Goal: Task Accomplishment & Management: Manage account settings

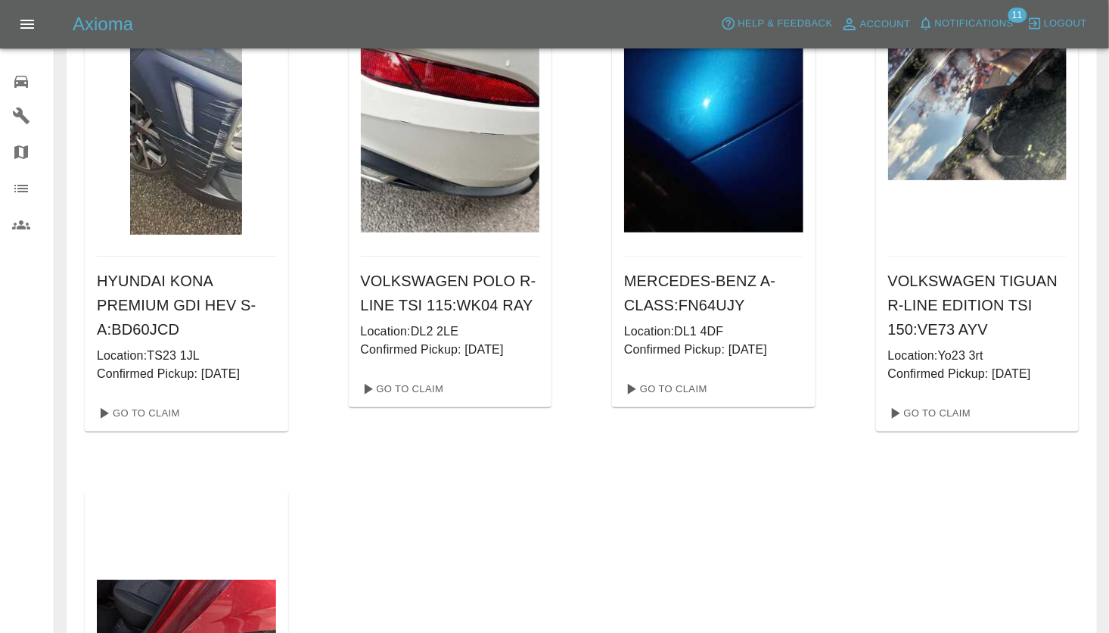
scroll to position [74, 0]
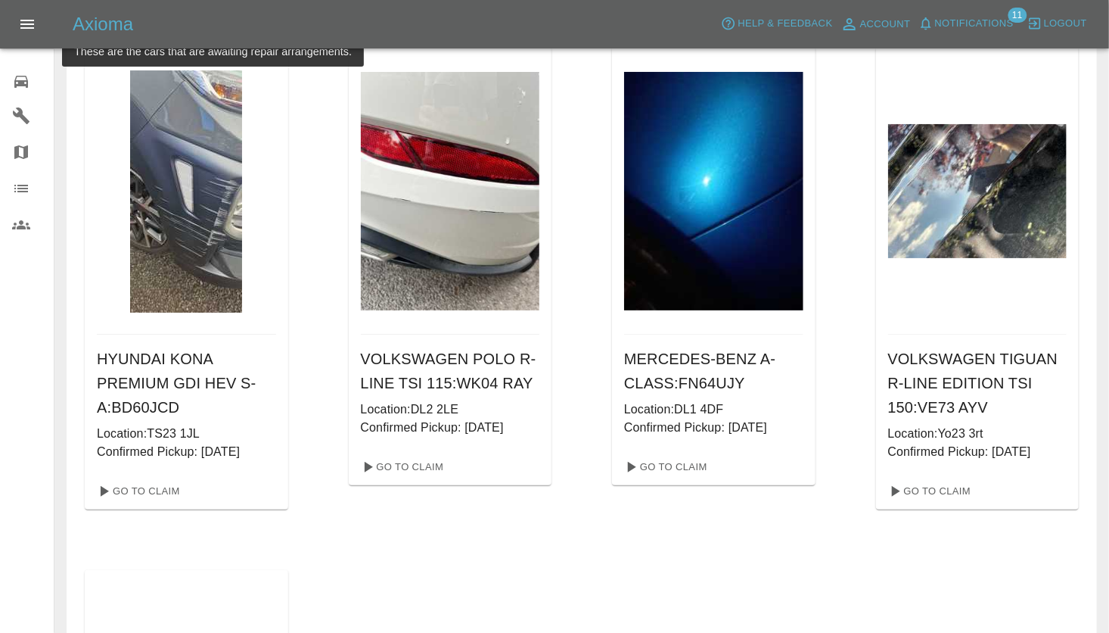
click at [444, 277] on img at bounding box center [450, 191] width 179 height 239
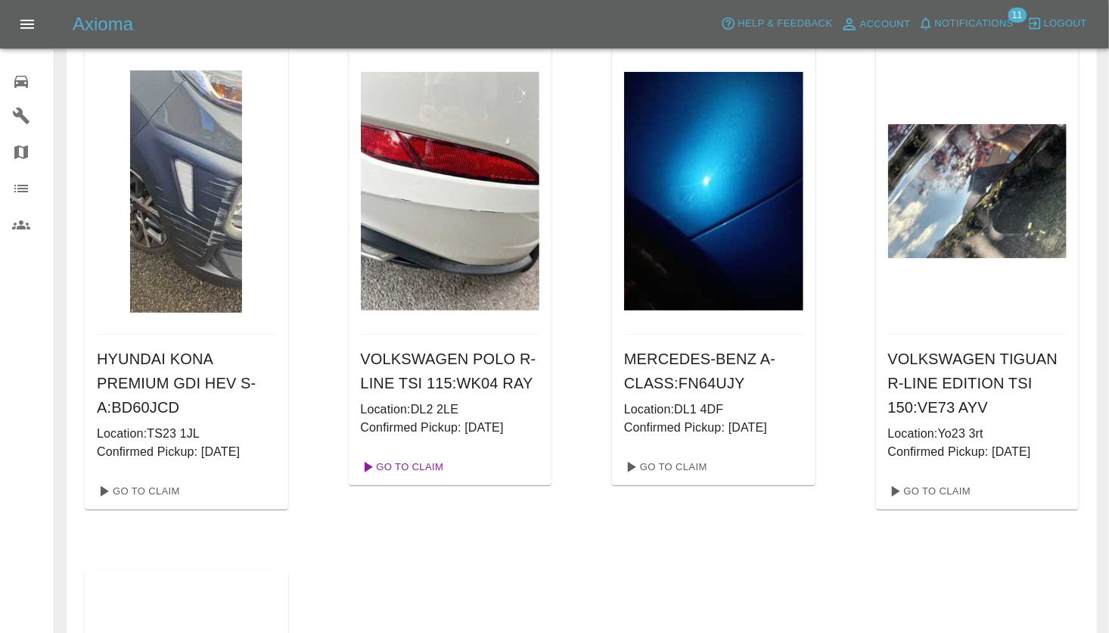
click at [419, 462] on link "Go To Claim" at bounding box center [401, 467] width 93 height 24
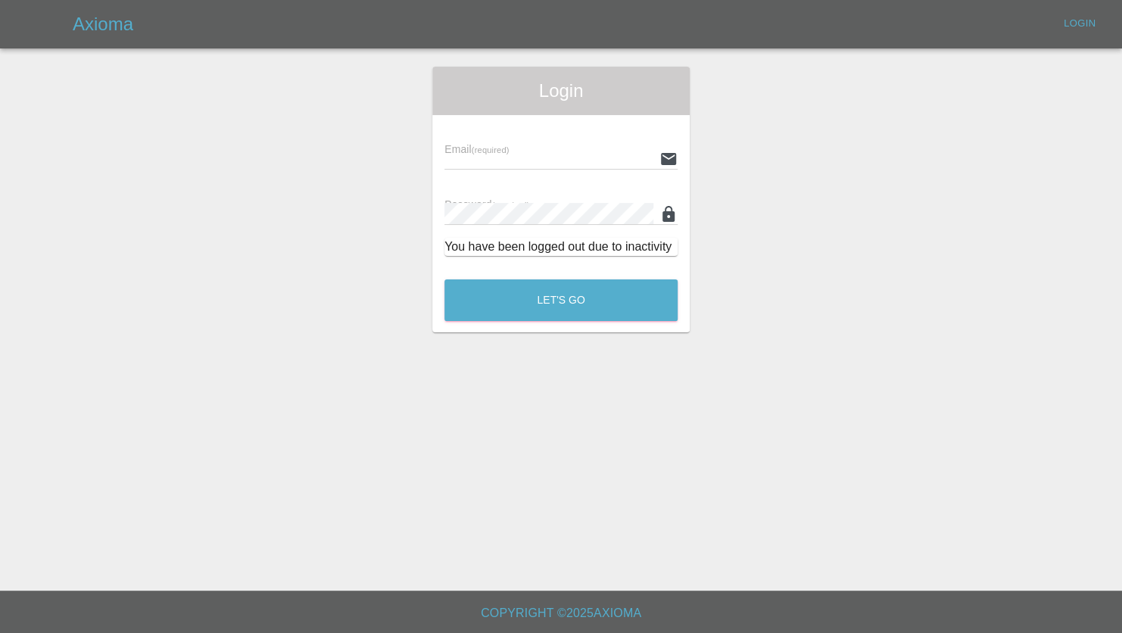
type input "jeff.firmin@revive-uk.com"
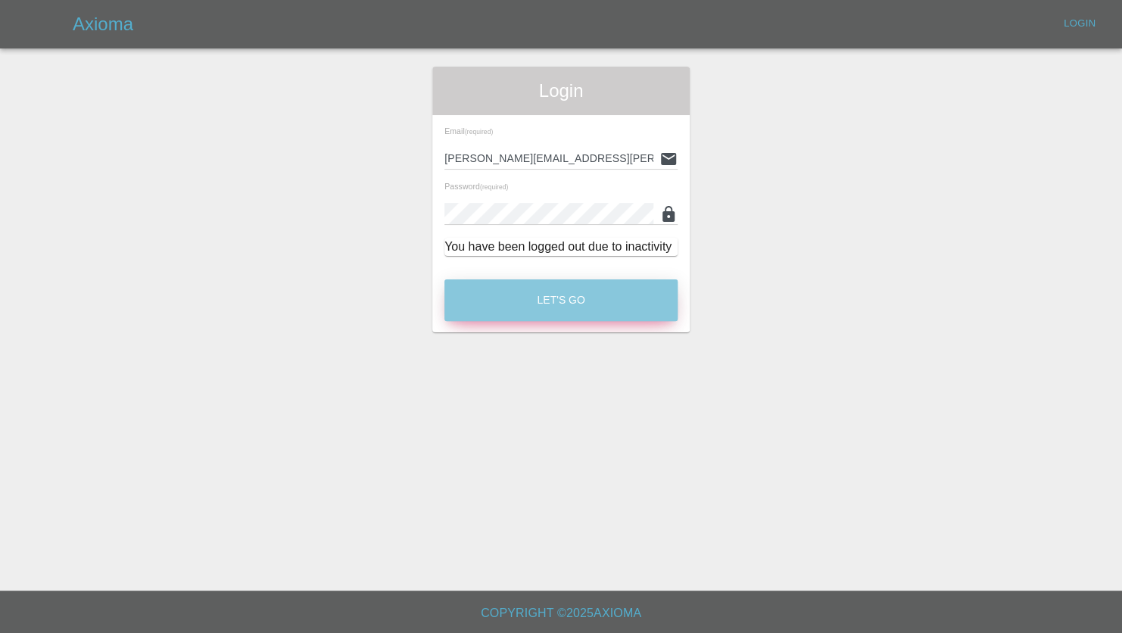
click at [561, 312] on button "Let's Go" at bounding box center [560, 300] width 233 height 42
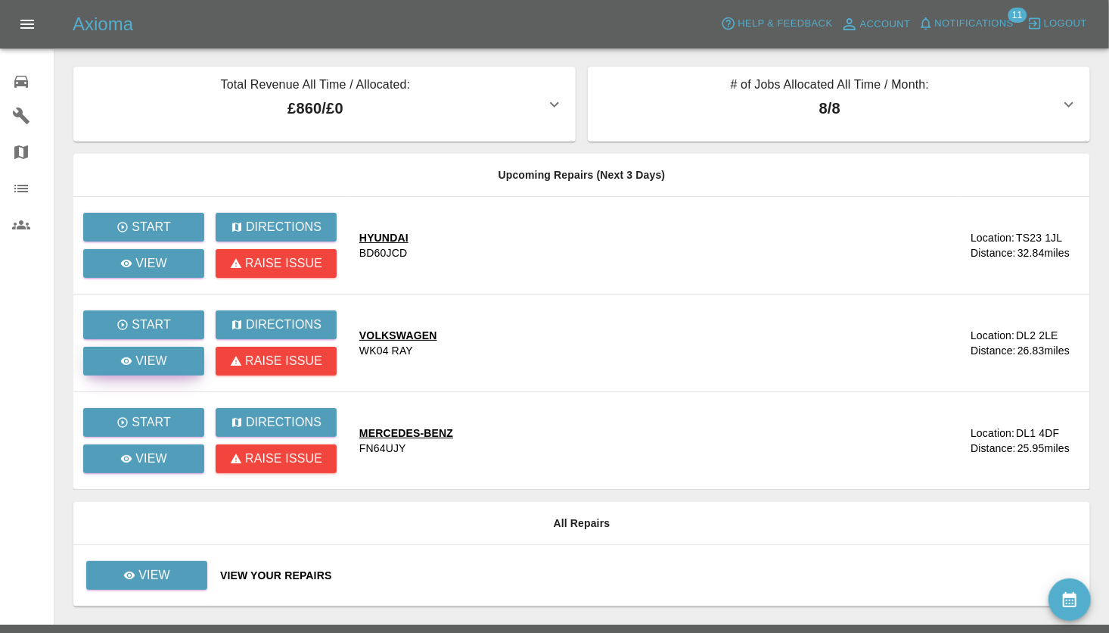
click at [128, 361] on icon at bounding box center [126, 361] width 12 height 12
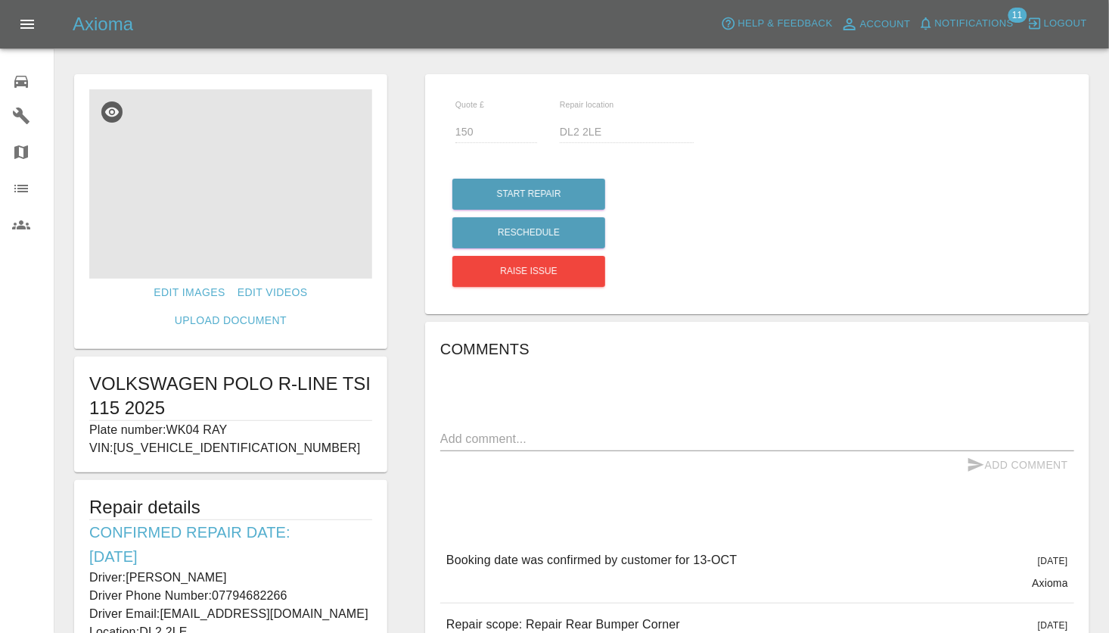
click at [243, 227] on img at bounding box center [230, 183] width 283 height 189
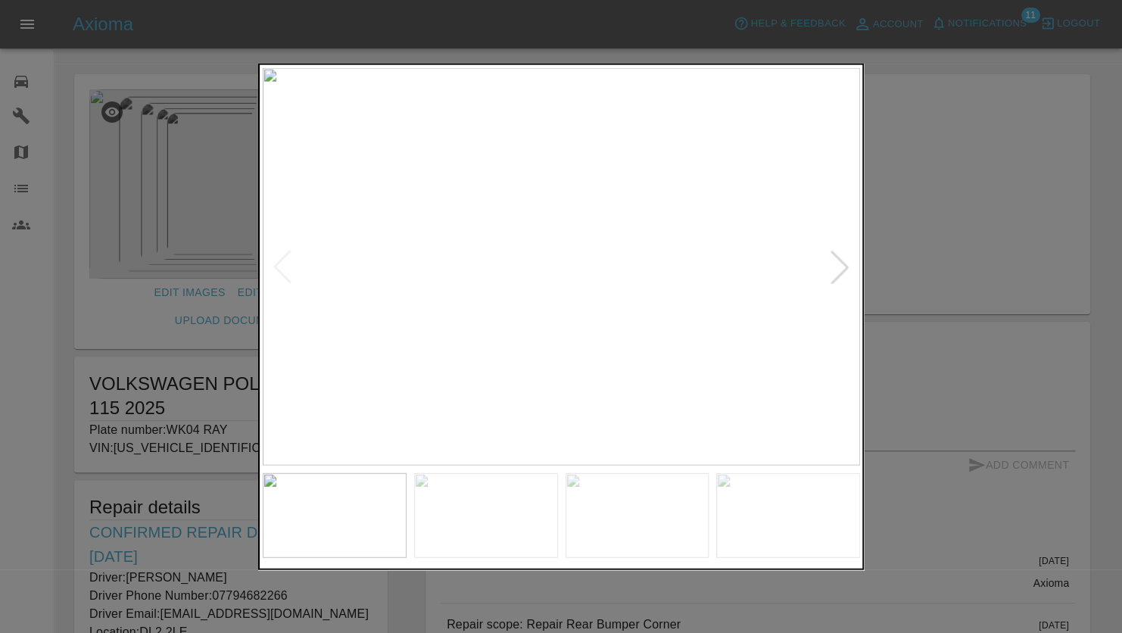
click at [842, 263] on div at bounding box center [839, 266] width 33 height 33
click at [842, 265] on div at bounding box center [839, 266] width 33 height 33
click at [841, 265] on div at bounding box center [839, 266] width 33 height 33
click at [844, 266] on div at bounding box center [839, 266] width 33 height 33
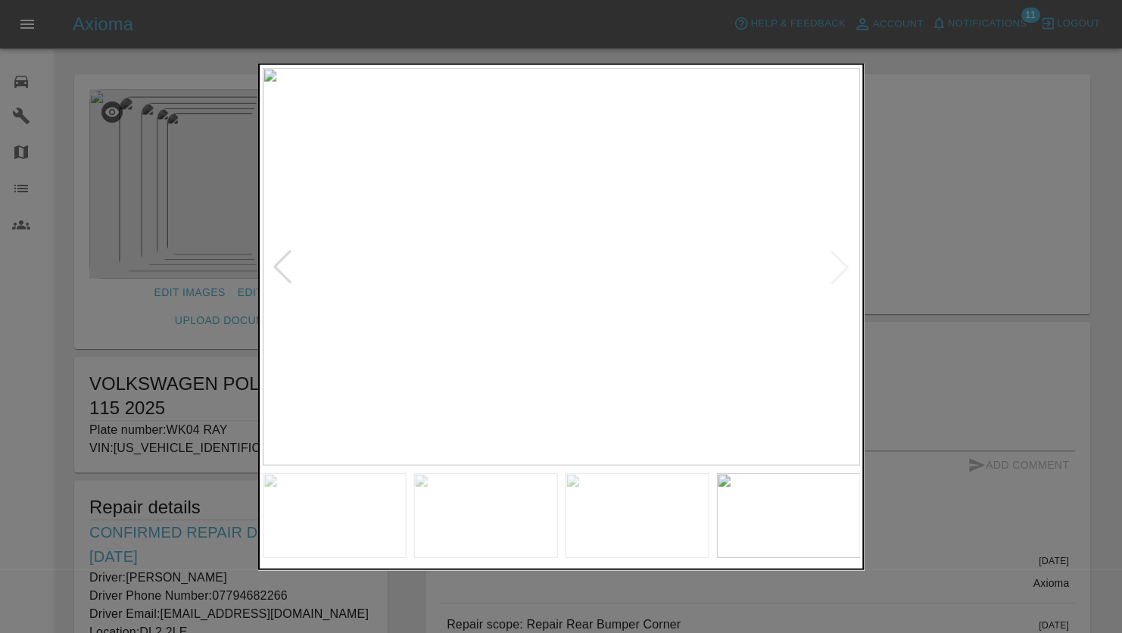
click at [948, 195] on div at bounding box center [561, 316] width 1122 height 633
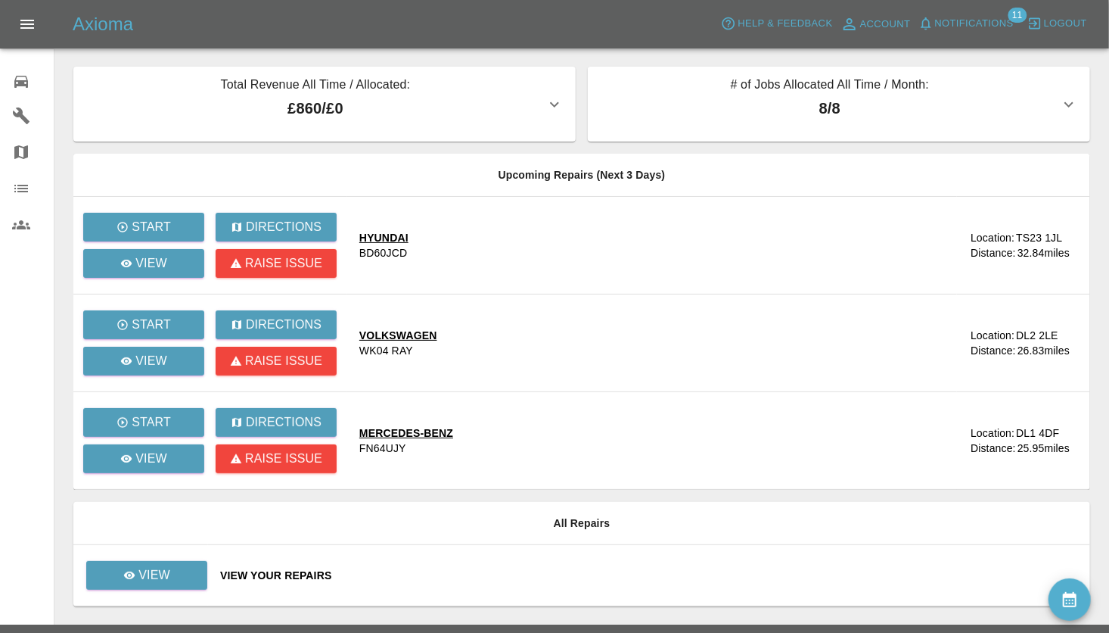
scroll to position [33, 0]
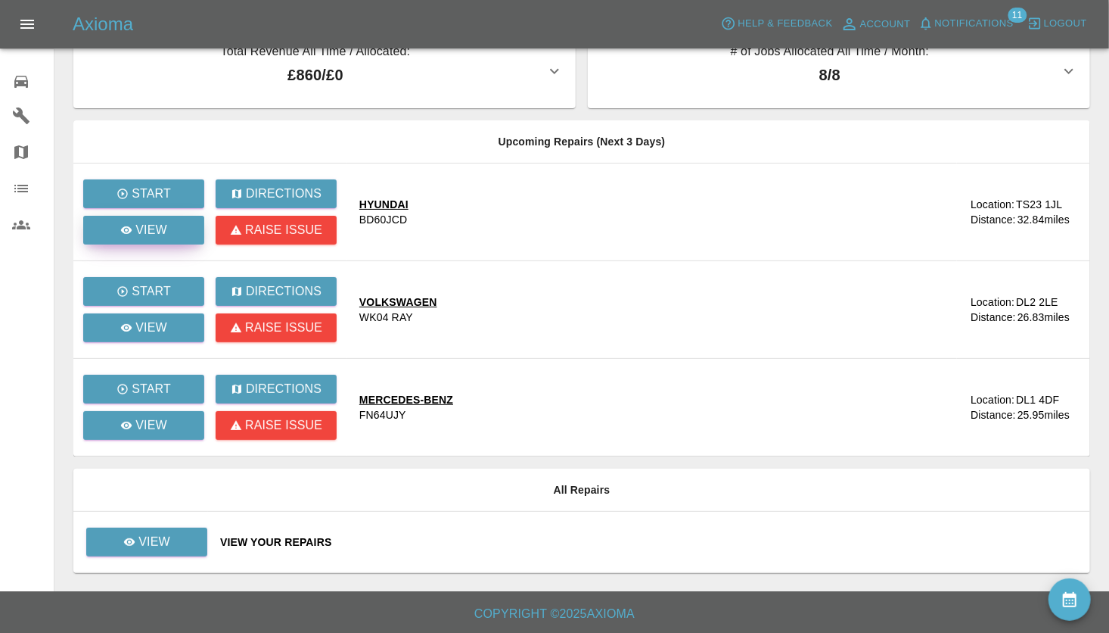
click at [162, 229] on p "View" at bounding box center [151, 230] width 32 height 18
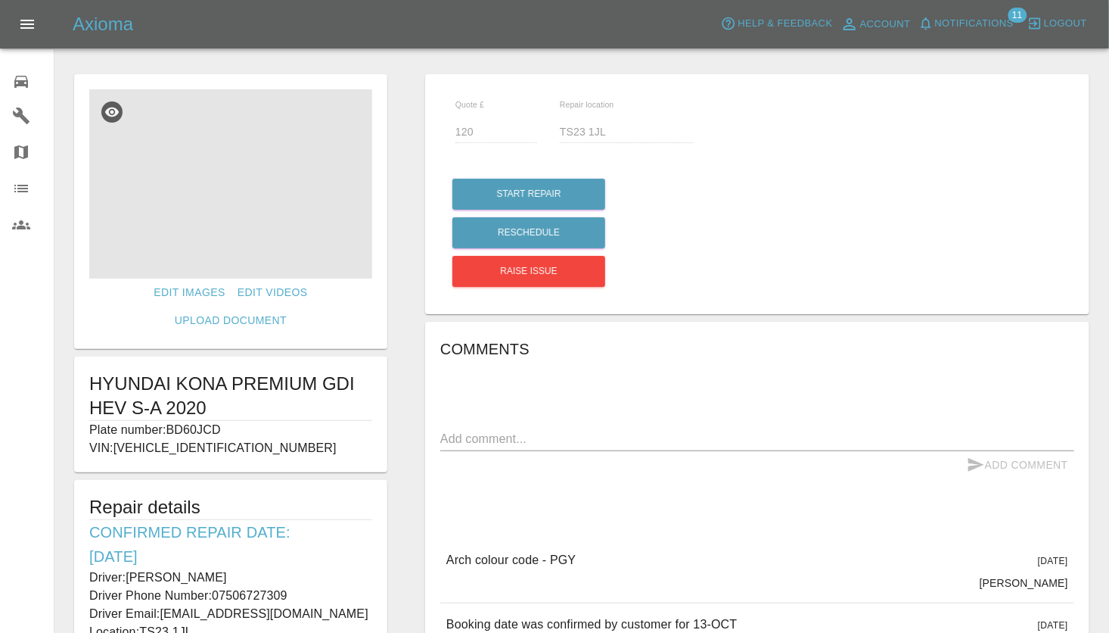
click at [217, 222] on img at bounding box center [230, 183] width 283 height 189
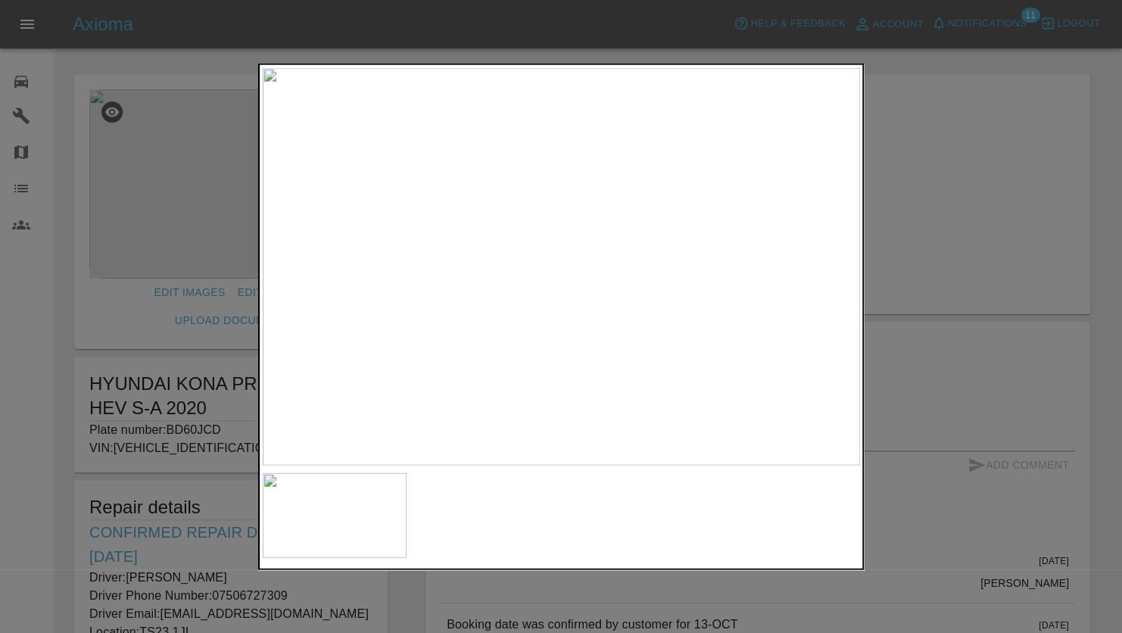
click at [129, 79] on div at bounding box center [561, 316] width 1122 height 633
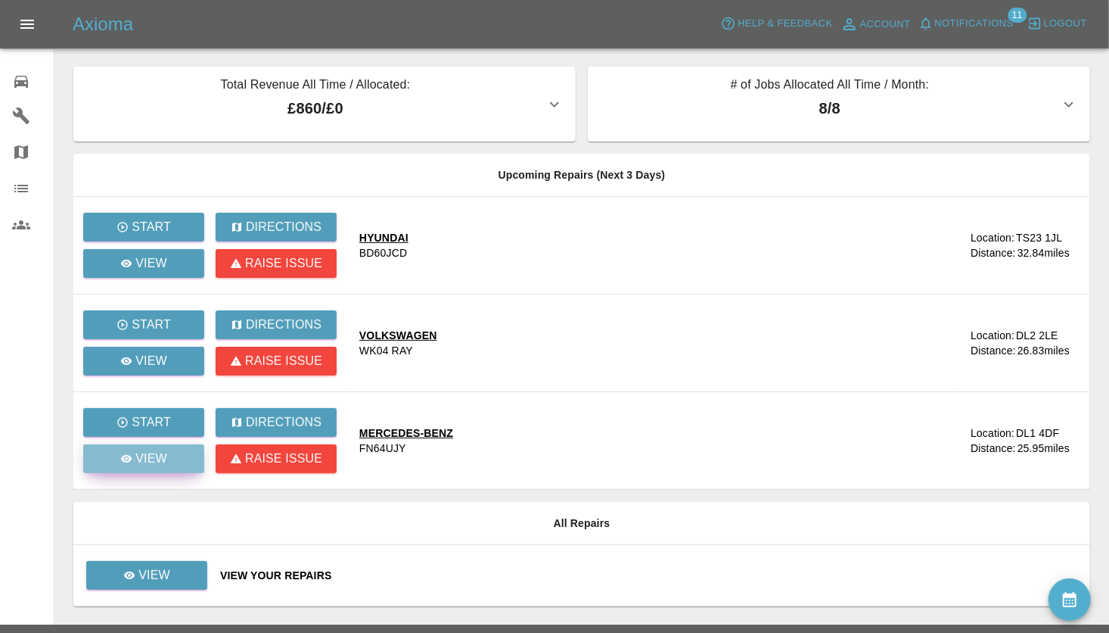
click at [163, 453] on p "View" at bounding box center [151, 459] width 32 height 18
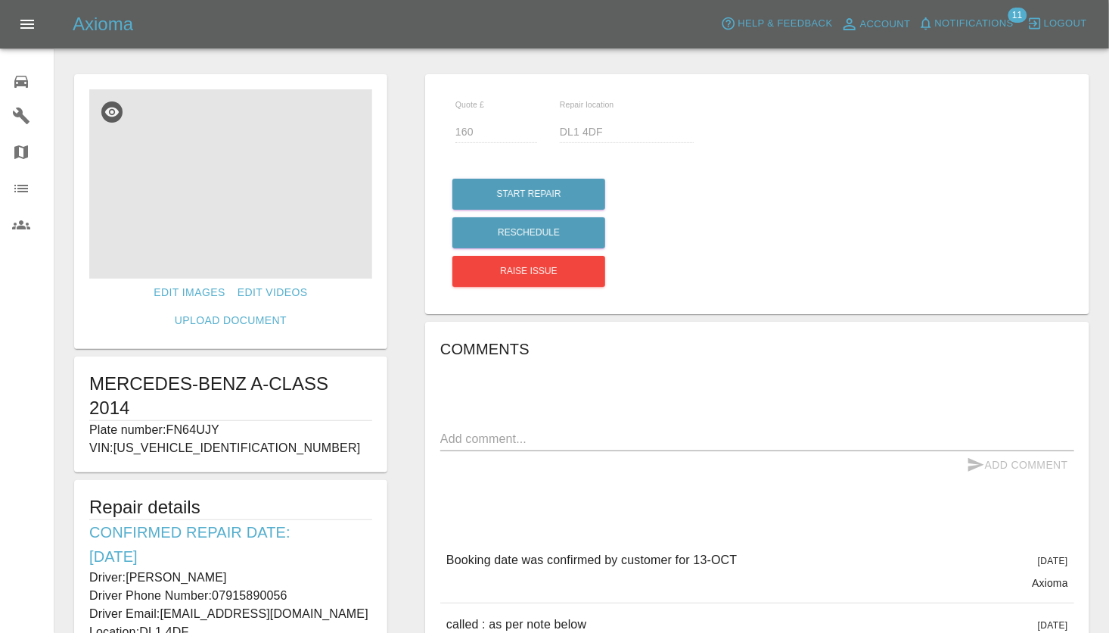
click at [255, 185] on img at bounding box center [230, 183] width 283 height 189
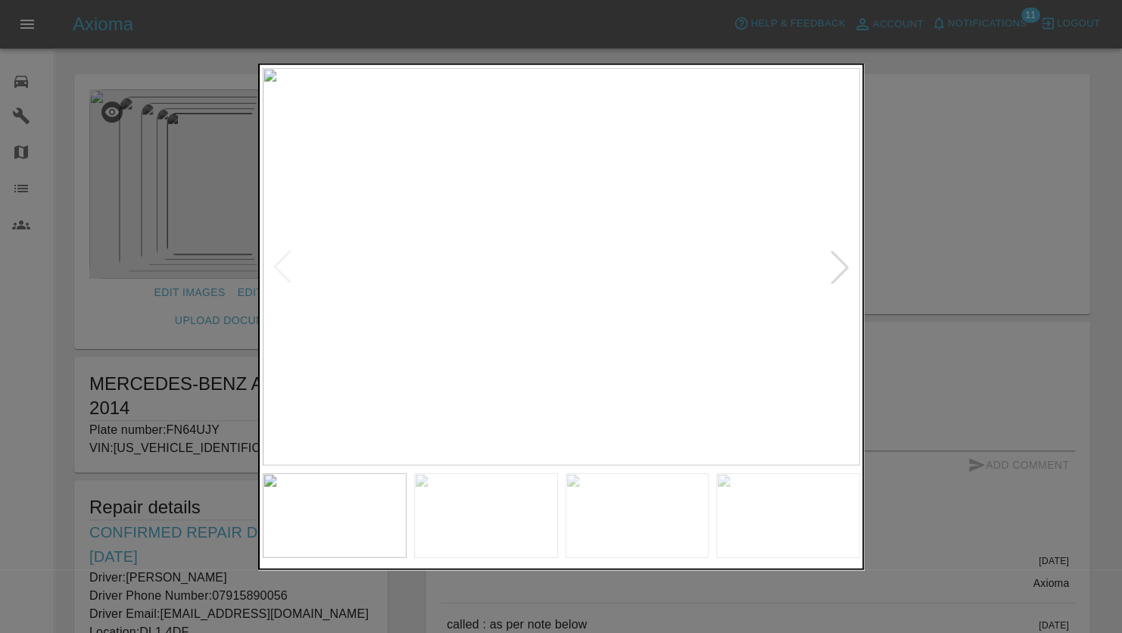
click at [842, 269] on div at bounding box center [839, 266] width 33 height 33
click at [175, 233] on div at bounding box center [561, 316] width 1122 height 633
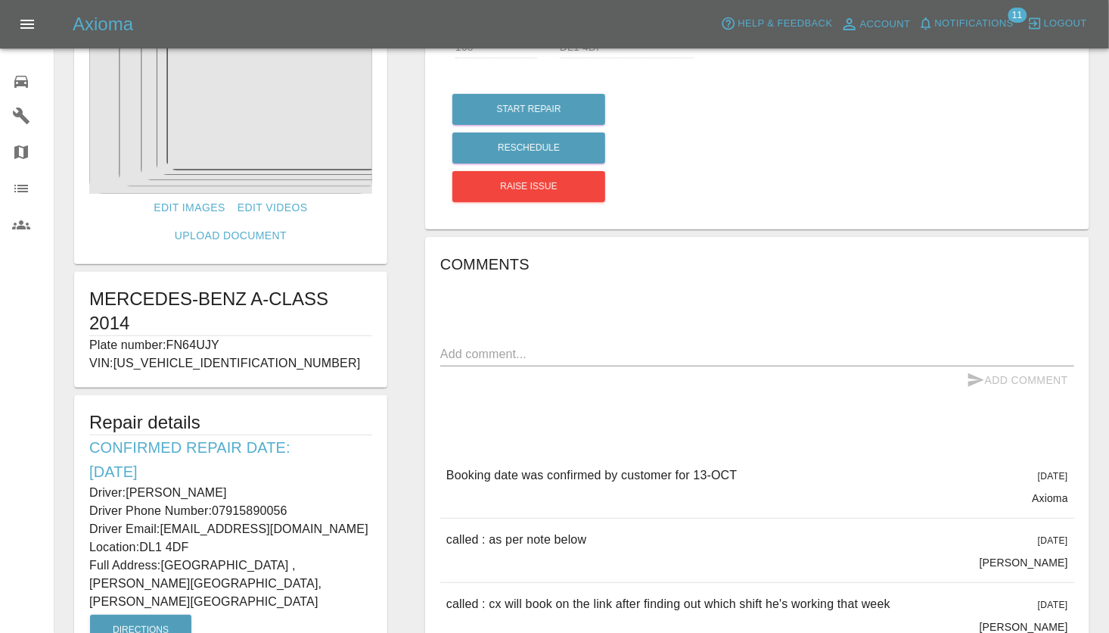
scroll to position [76, 0]
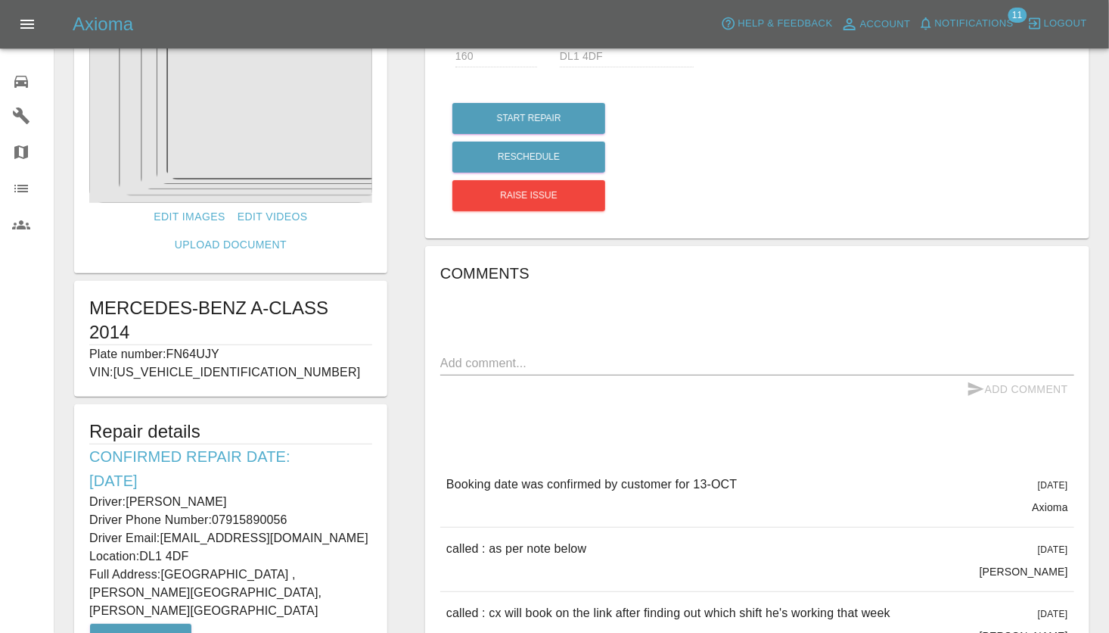
click at [412, 524] on div "Quote £ 160 Repair location DL1 4DF Start Repair Reschedule Raise issue Comment…" at bounding box center [757, 377] width 702 height 773
drag, startPoint x: 260, startPoint y: 487, endPoint x: 160, endPoint y: 484, distance: 99.9
click at [160, 529] on p "Driver Email: lk555@live.co.uk" at bounding box center [230, 538] width 283 height 18
drag, startPoint x: 160, startPoint y: 484, endPoint x: 173, endPoint y: 484, distance: 12.9
copy p "[EMAIL_ADDRESS][DOMAIN_NAME]"
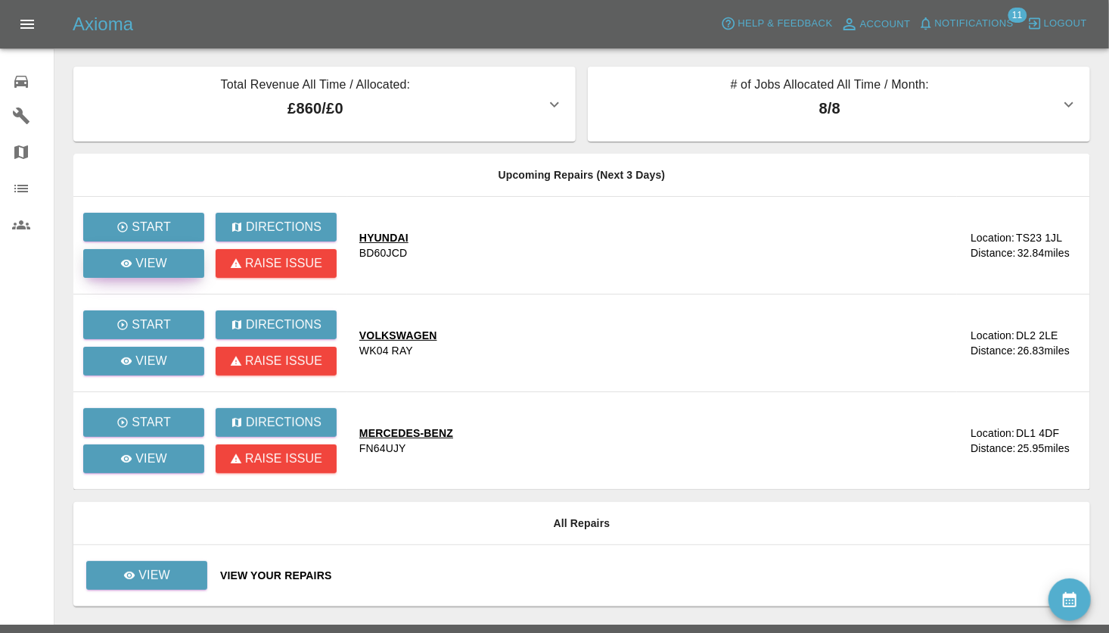
click at [157, 260] on p "View" at bounding box center [151, 263] width 32 height 18
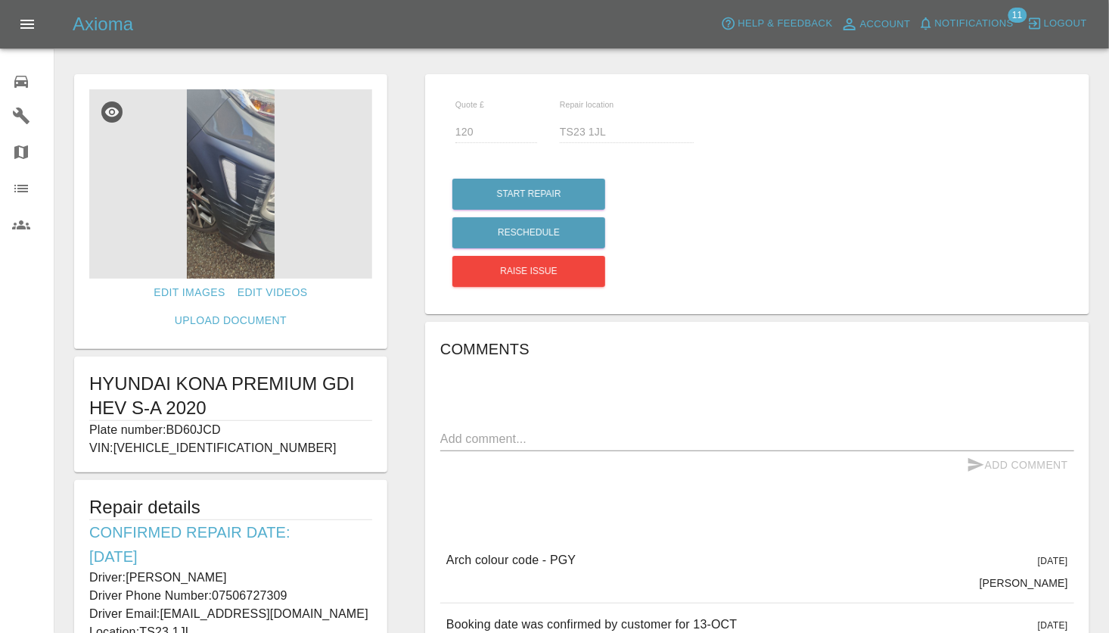
click at [413, 194] on div "Quote £ 120 Repair location TS23 1JL Start Repair Reschedule Raise issue Commen…" at bounding box center [757, 518] width 702 height 902
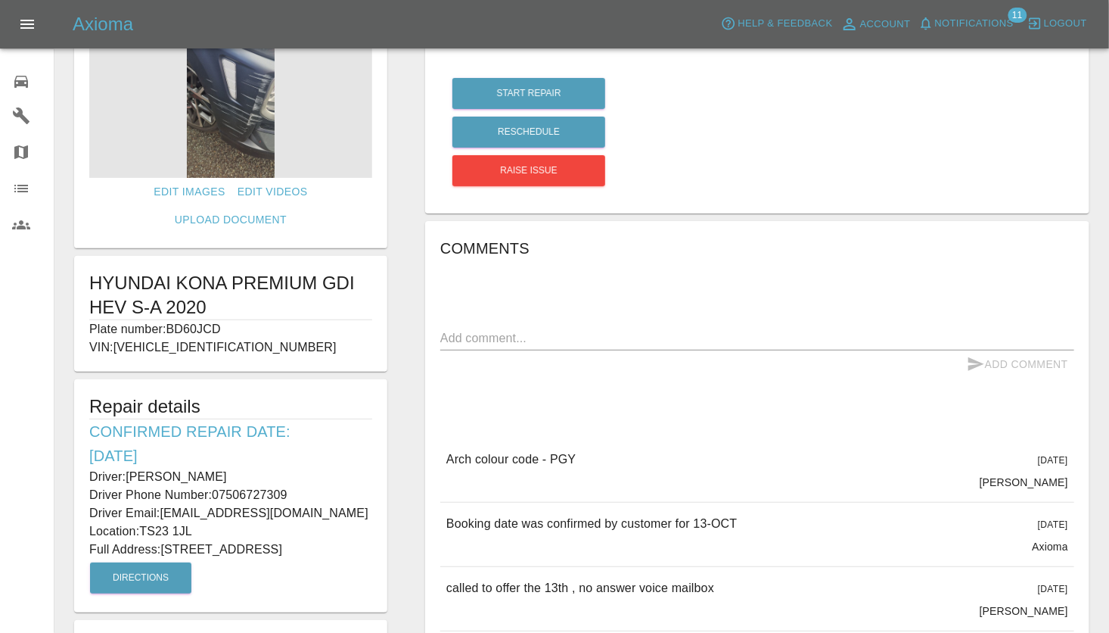
scroll to position [76, 0]
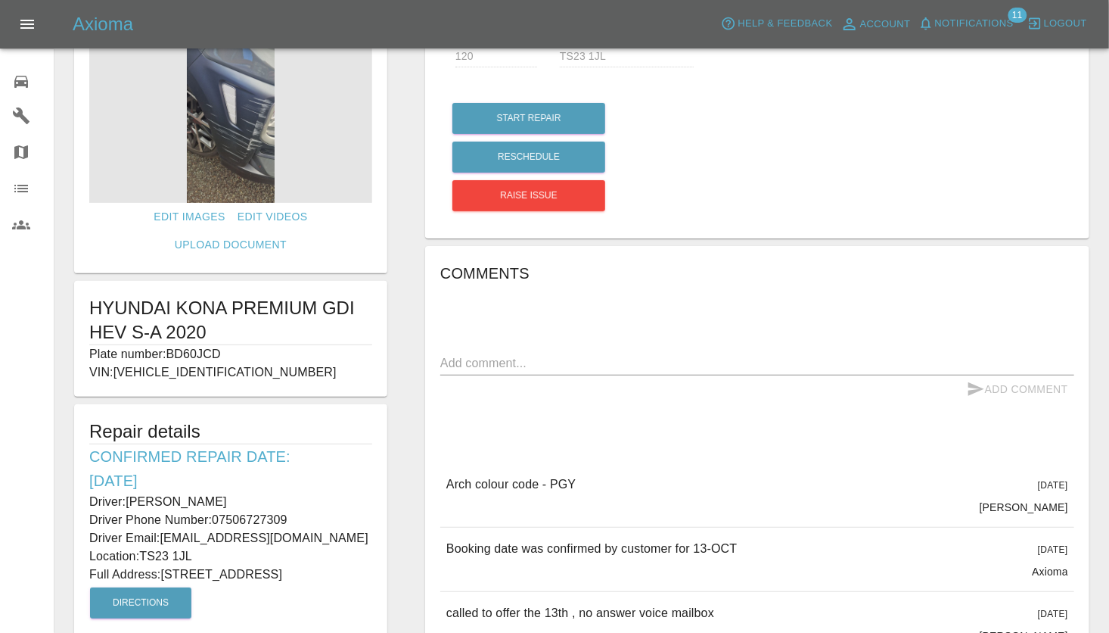
click at [218, 133] on img at bounding box center [230, 108] width 283 height 189
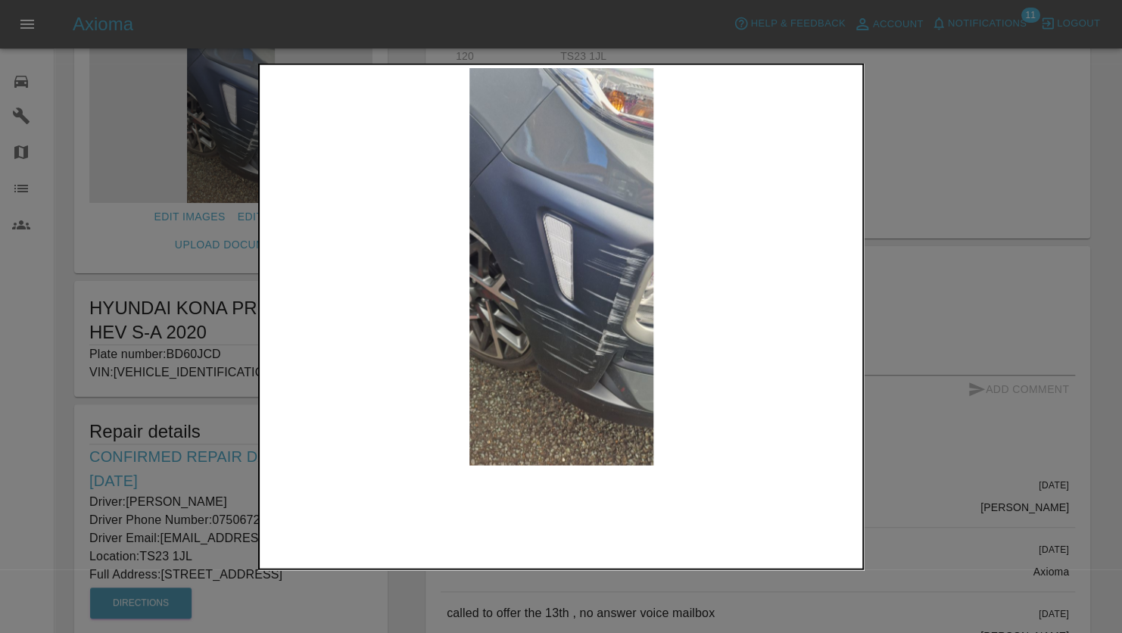
click at [600, 263] on img at bounding box center [561, 266] width 597 height 397
click at [555, 272] on img at bounding box center [561, 266] width 597 height 397
click at [1048, 77] on div at bounding box center [561, 316] width 1122 height 633
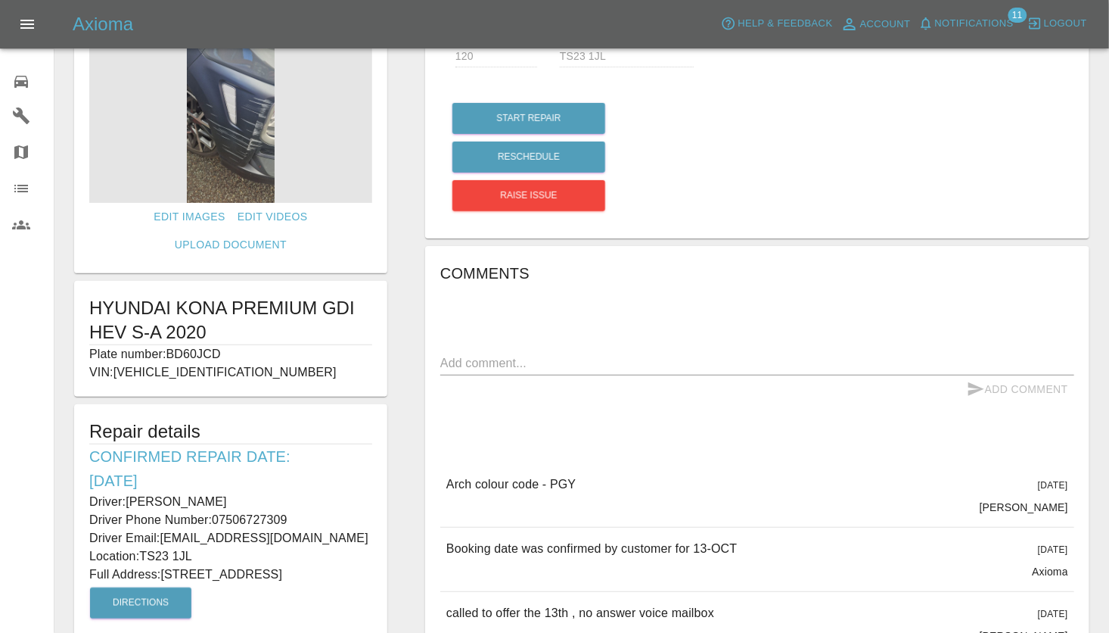
click at [233, 145] on img at bounding box center [230, 108] width 283 height 189
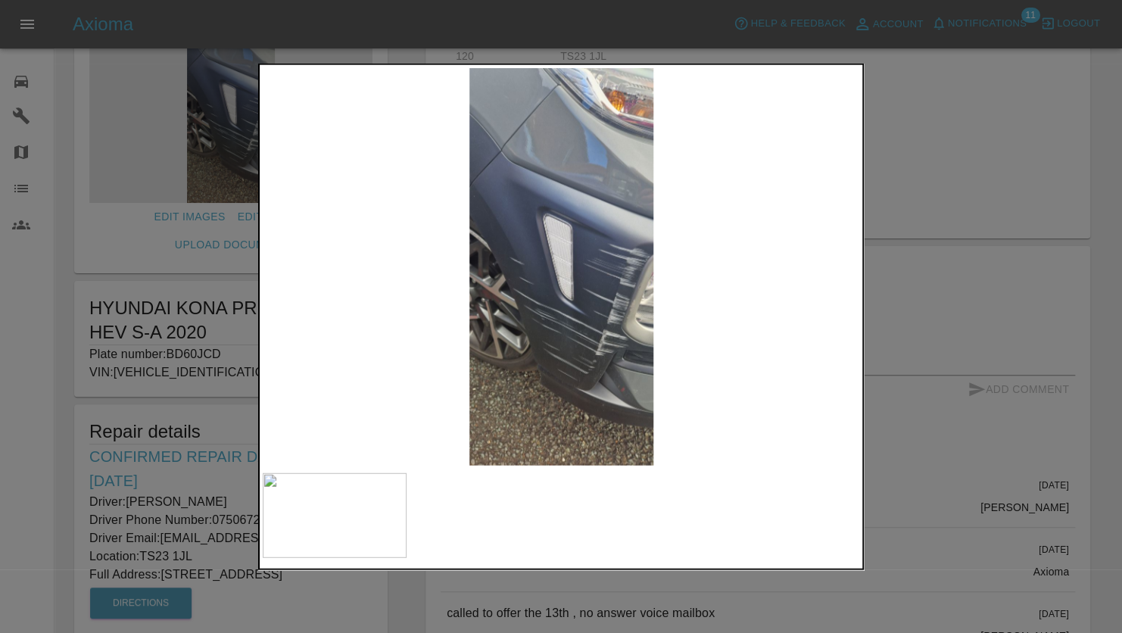
click at [603, 267] on img at bounding box center [561, 266] width 597 height 397
click at [217, 115] on div at bounding box center [561, 316] width 1122 height 633
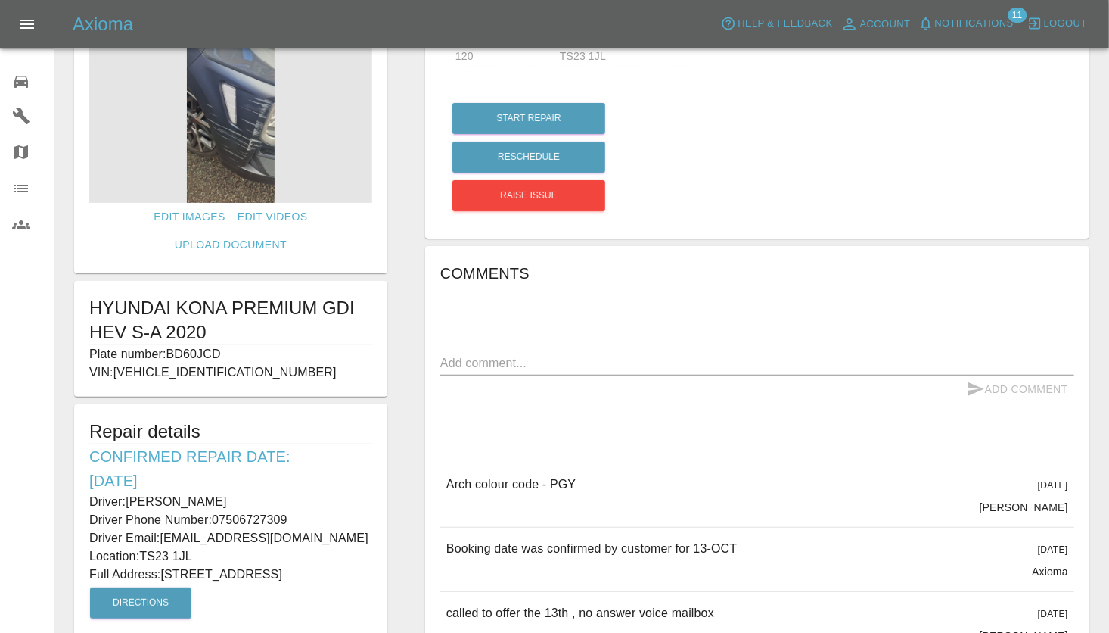
click at [238, 100] on img at bounding box center [230, 108] width 283 height 189
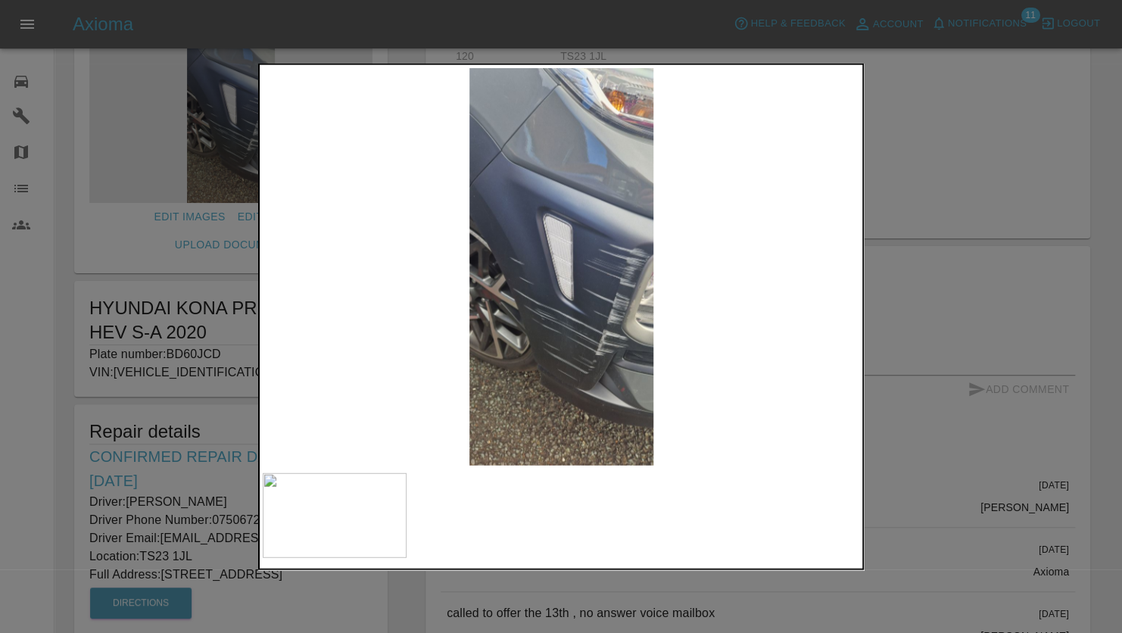
click at [913, 242] on div at bounding box center [561, 316] width 1122 height 633
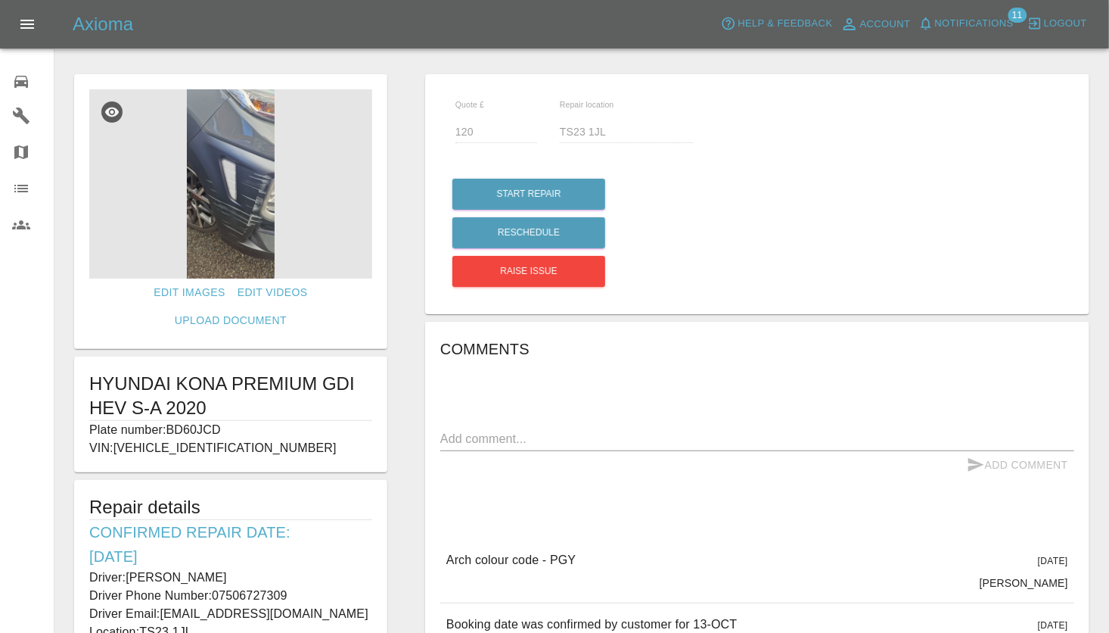
click at [225, 192] on img at bounding box center [230, 183] width 283 height 189
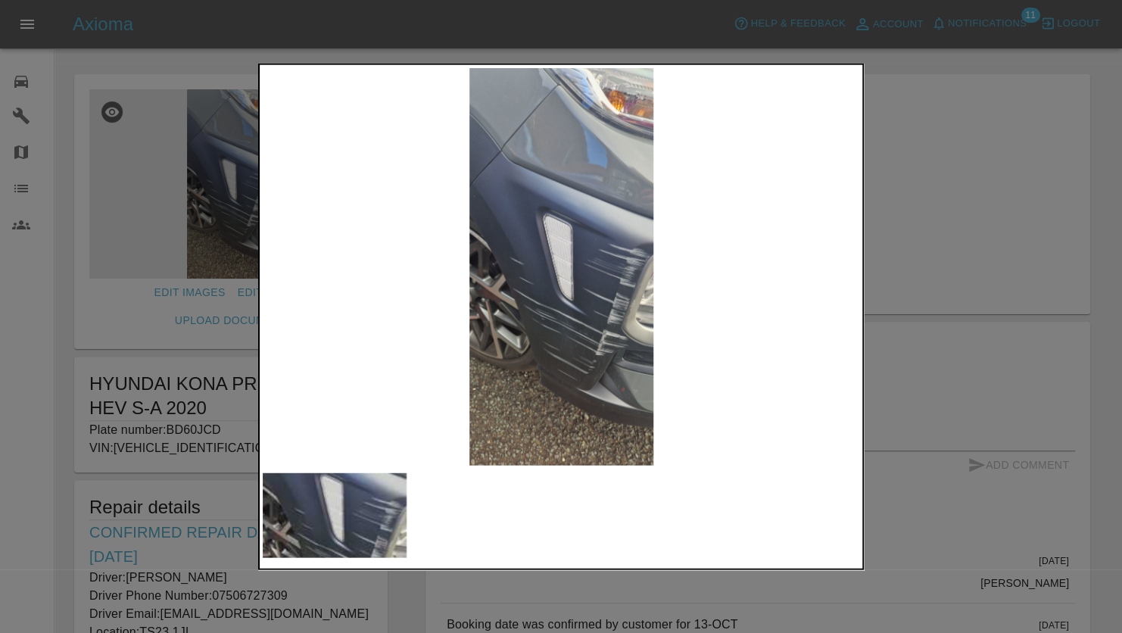
click at [524, 51] on div at bounding box center [561, 316] width 1122 height 633
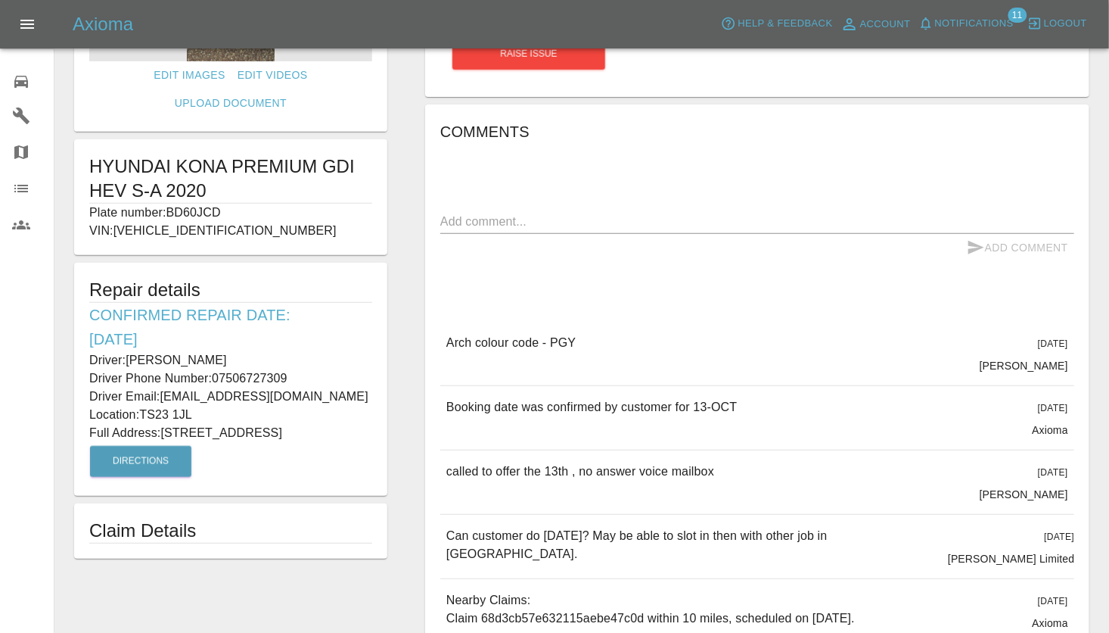
scroll to position [227, 0]
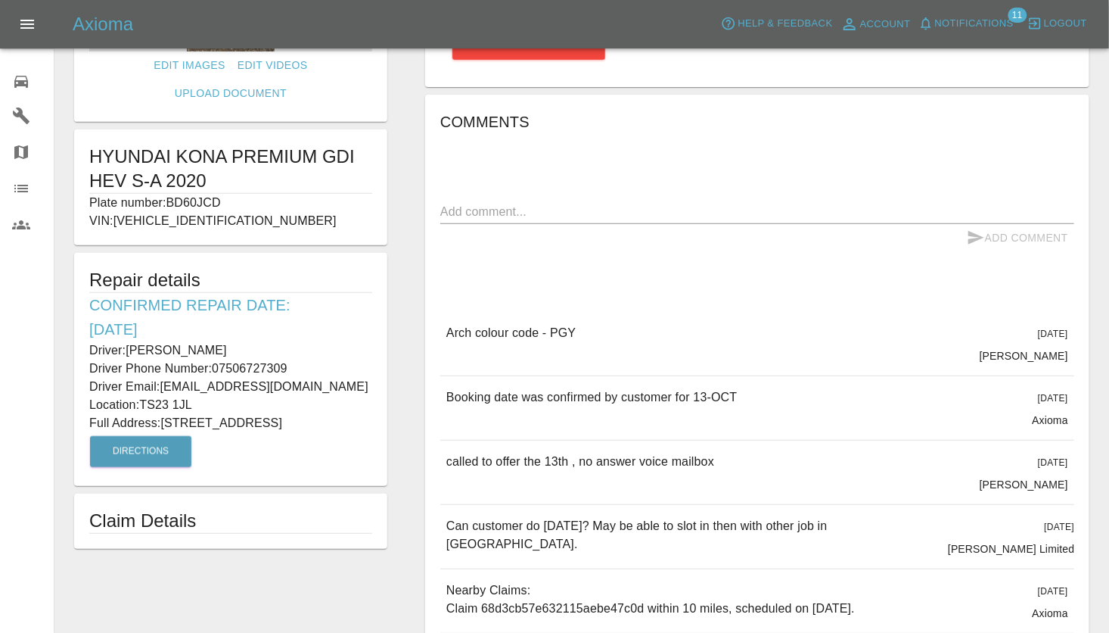
drag, startPoint x: 92, startPoint y: 321, endPoint x: 226, endPoint y: 406, distance: 158.5
click at [226, 406] on div "Repair details Confirmed Repair Date: [DATE] Driver: [PERSON_NAME] Driver Phone…" at bounding box center [230, 369] width 313 height 233
drag, startPoint x: 226, startPoint y: 406, endPoint x: 152, endPoint y: 353, distance: 90.1
copy div "Driver: [PERSON_NAME] Driver Phone Number: 07506727309 Driver Email: [EMAIL_ADD…"
click at [308, 440] on div "Repair details Confirmed Repair Date: [DATE] Driver: [PERSON_NAME] Driver Phone…" at bounding box center [230, 369] width 313 height 233
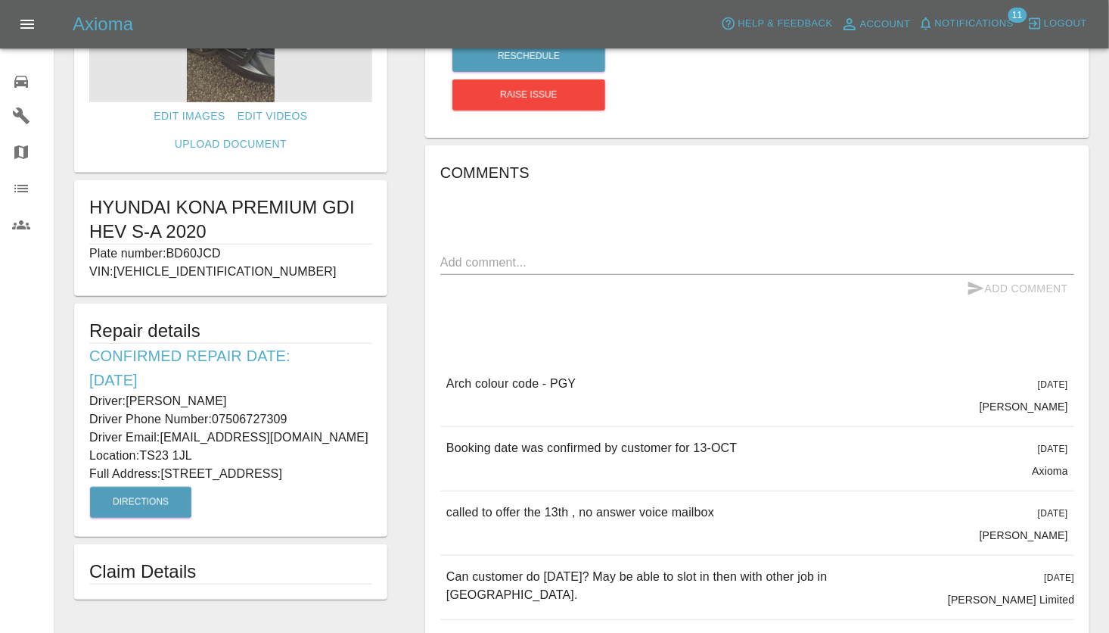
scroll to position [151, 0]
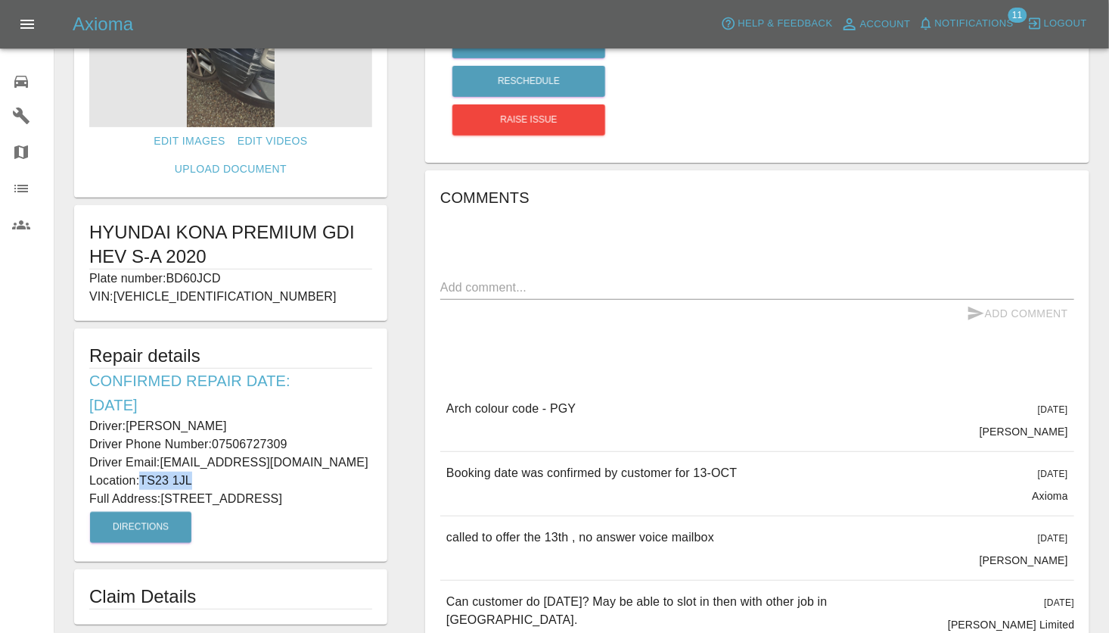
drag, startPoint x: 144, startPoint y: 452, endPoint x: 195, endPoint y: 452, distance: 51.5
click at [195, 471] on p "Location: TS23 1JL" at bounding box center [230, 480] width 283 height 18
drag, startPoint x: 195, startPoint y: 452, endPoint x: 185, endPoint y: 453, distance: 10.6
drag, startPoint x: 185, startPoint y: 453, endPoint x: 408, endPoint y: 487, distance: 226.0
click at [408, 487] on div "Quote £ 120 Repair location TS23 1JL Start Repair Reschedule Raise issue Commen…" at bounding box center [757, 366] width 702 height 902
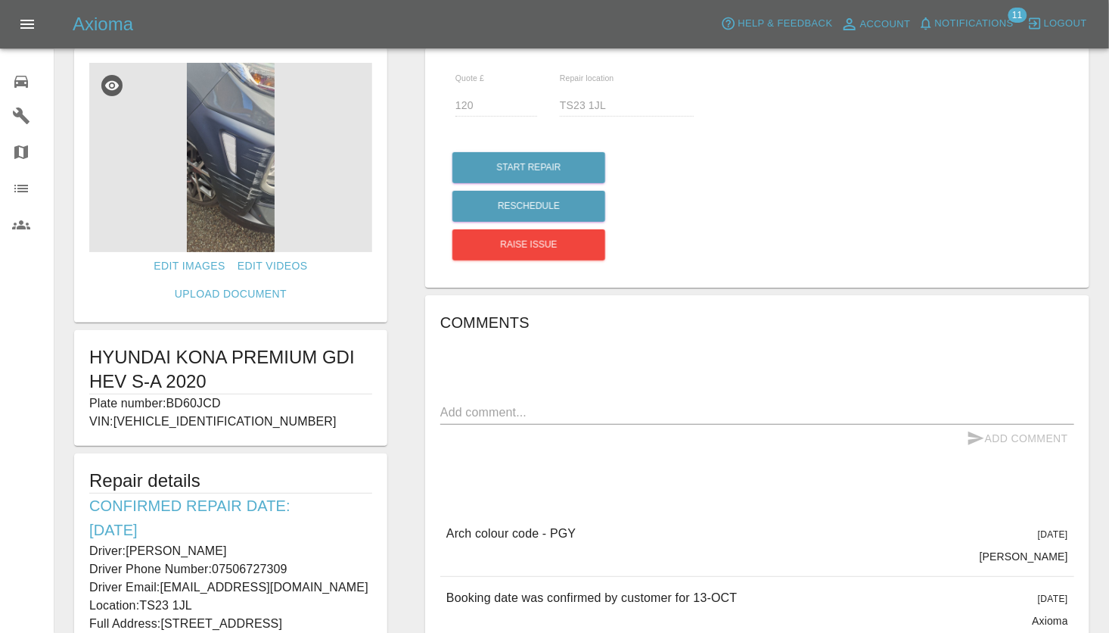
scroll to position [0, 0]
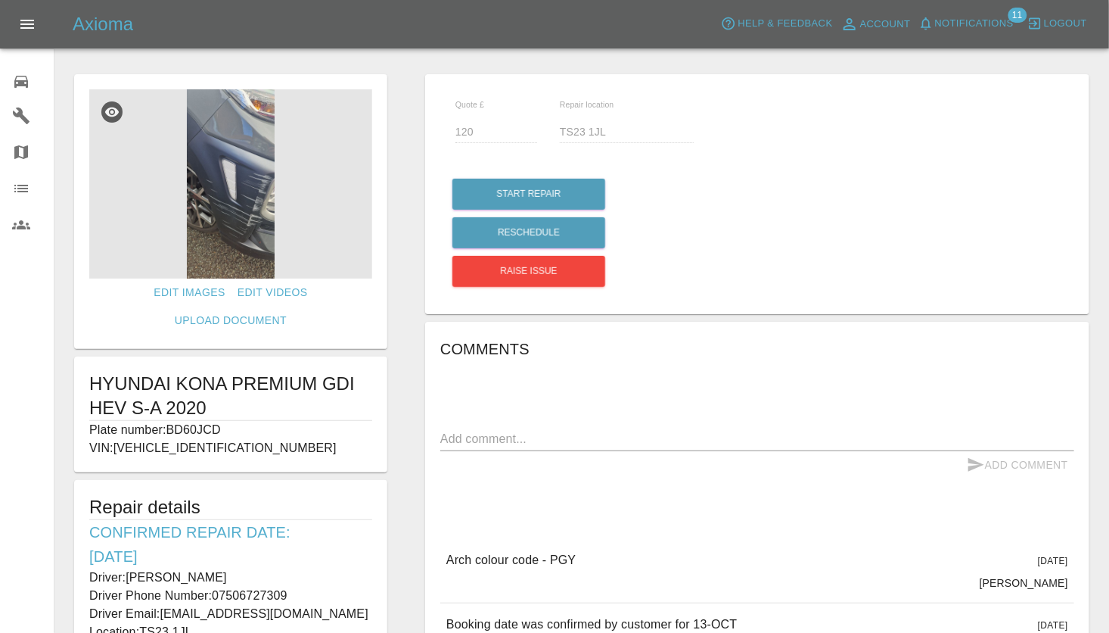
click at [380, 67] on div "Edit Images Edit Videos Upload Document HYUNDAI KONA PREMIUM GDI HEV S-A 2020 P…" at bounding box center [230, 518] width 351 height 902
click at [248, 194] on img at bounding box center [230, 183] width 283 height 189
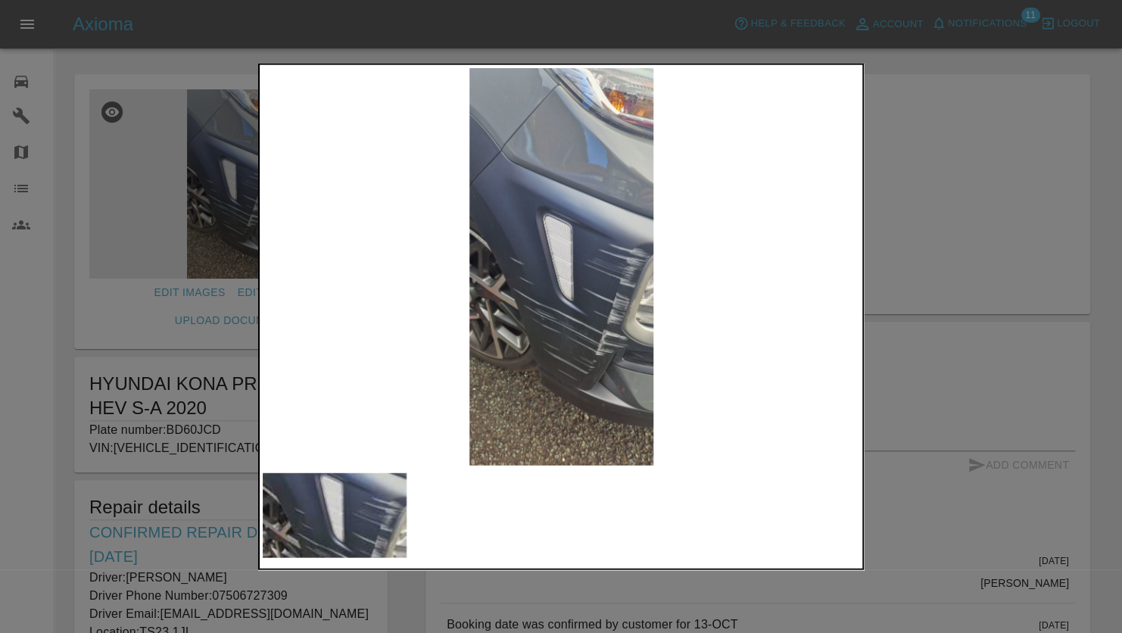
click at [499, 274] on img at bounding box center [561, 266] width 597 height 397
click at [945, 224] on div at bounding box center [561, 316] width 1122 height 633
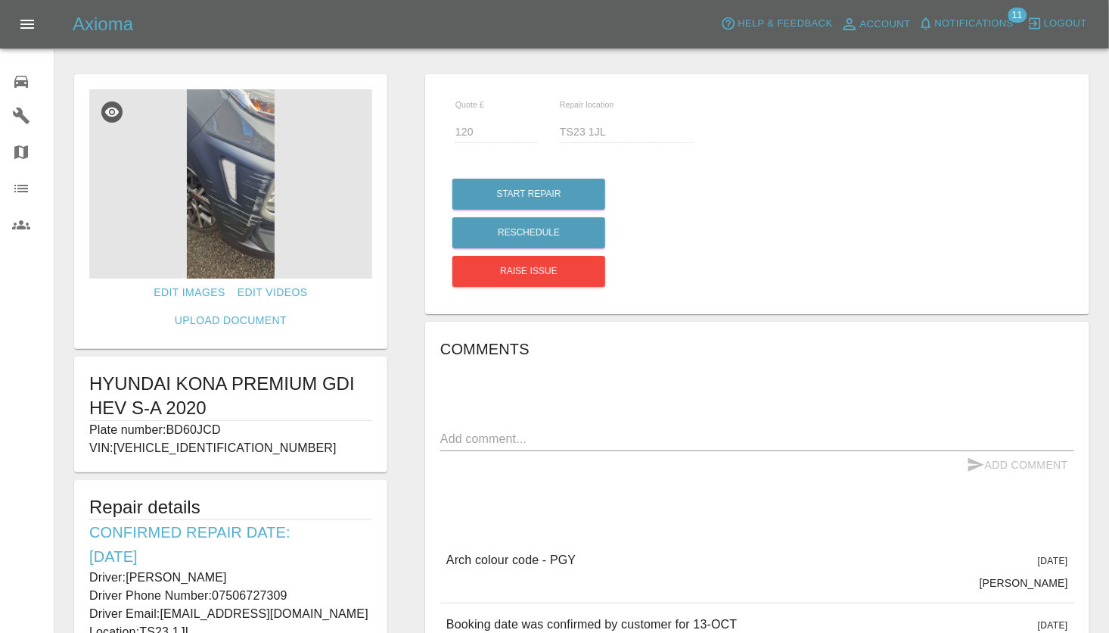
click at [215, 249] on img at bounding box center [230, 183] width 283 height 189
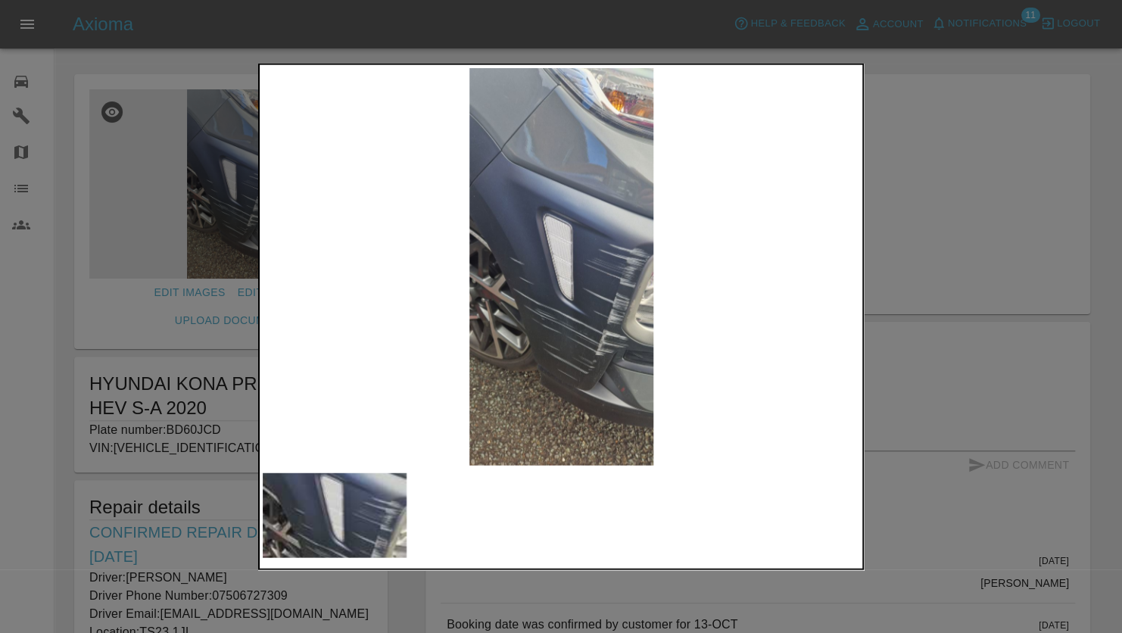
click at [906, 200] on div at bounding box center [561, 316] width 1122 height 633
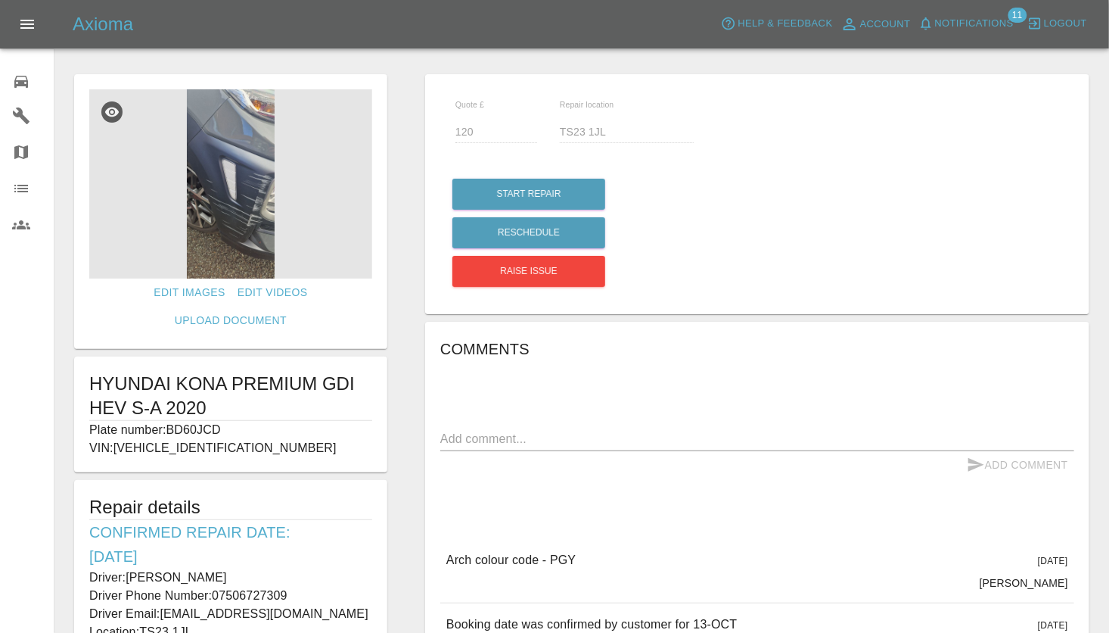
click at [406, 212] on div "Quote £ 120 Repair location TS23 1JL Start Repair Reschedule Raise issue Commen…" at bounding box center [757, 518] width 702 height 902
click at [417, 241] on div "Quote £ 120 Repair location TS23 1JL Start Repair Reschedule Raise issue Commen…" at bounding box center [757, 518] width 702 height 902
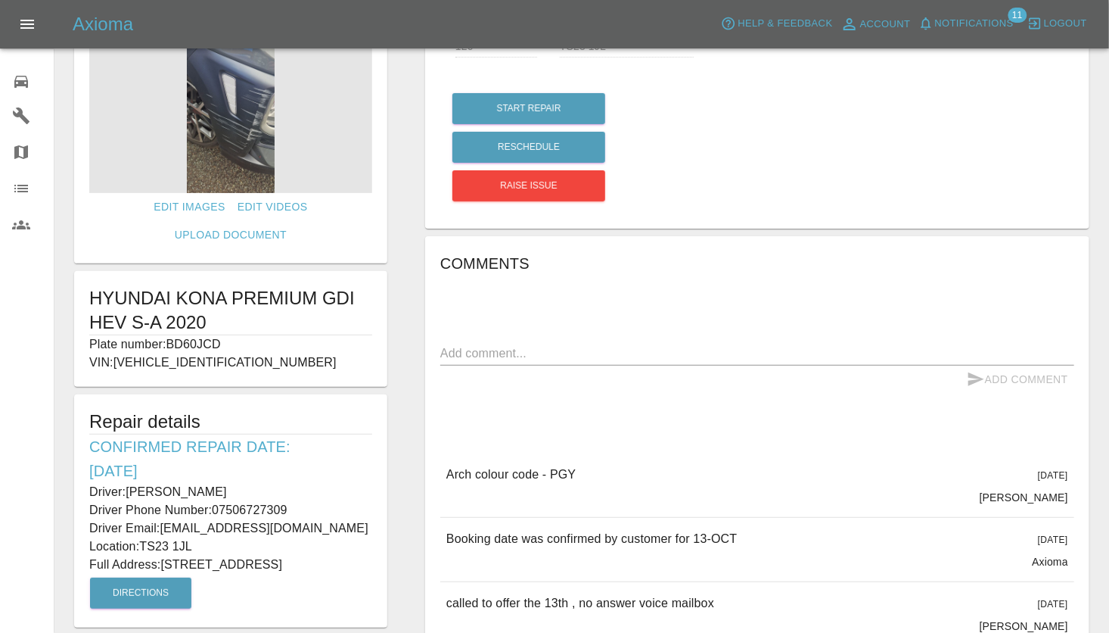
scroll to position [227, 0]
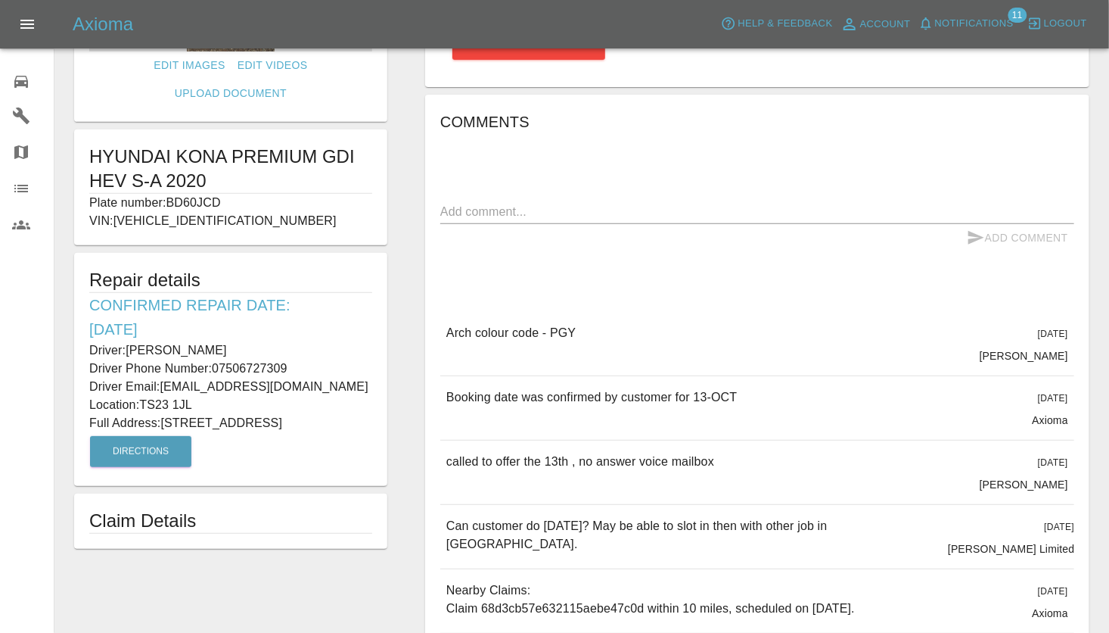
click at [412, 406] on div "Quote £ 120 Repair location TS23 1JL Start Repair Reschedule Raise issue Commen…" at bounding box center [757, 291] width 702 height 902
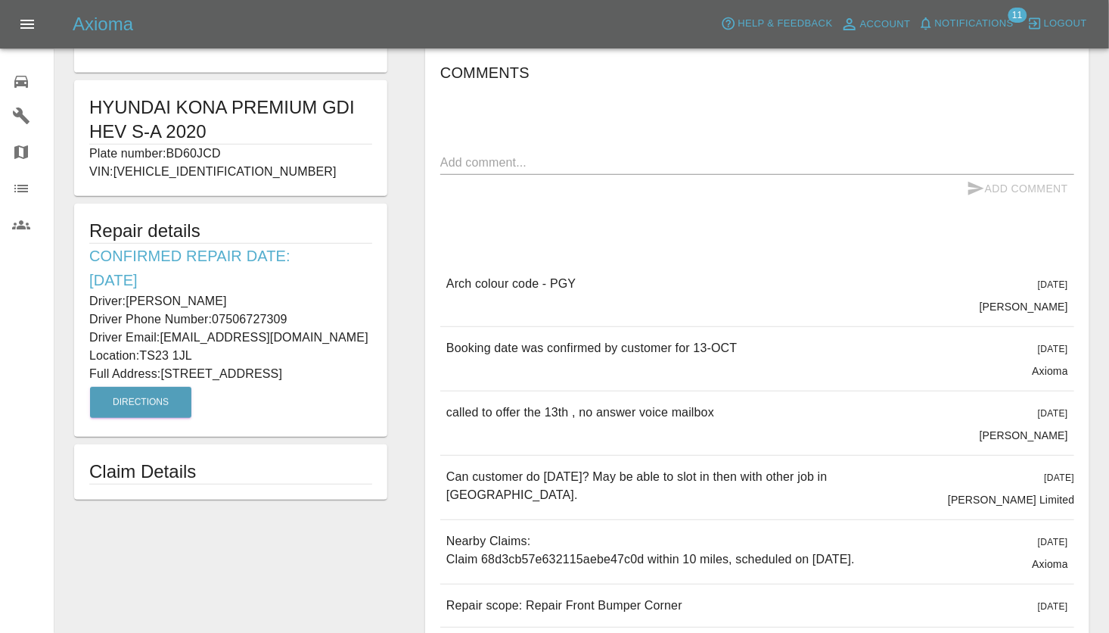
scroll to position [303, 0]
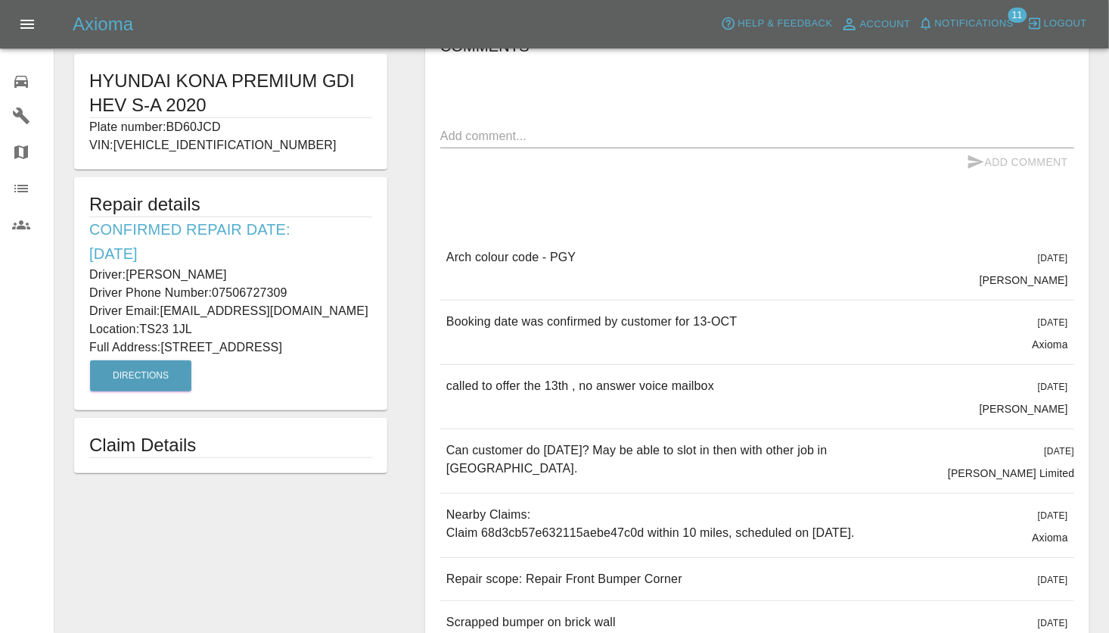
click at [412, 241] on div "Quote £ 120 Repair location TS23 1JL Start Repair Reschedule Raise issue Commen…" at bounding box center [757, 215] width 702 height 902
click at [138, 364] on button "Directions" at bounding box center [140, 375] width 101 height 31
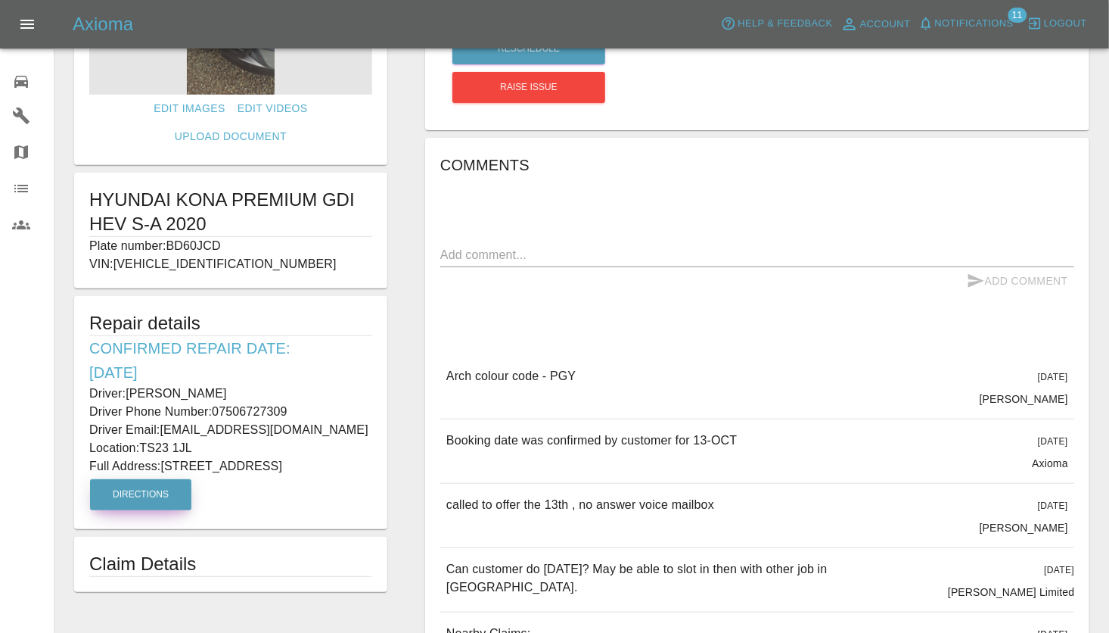
scroll to position [0, 0]
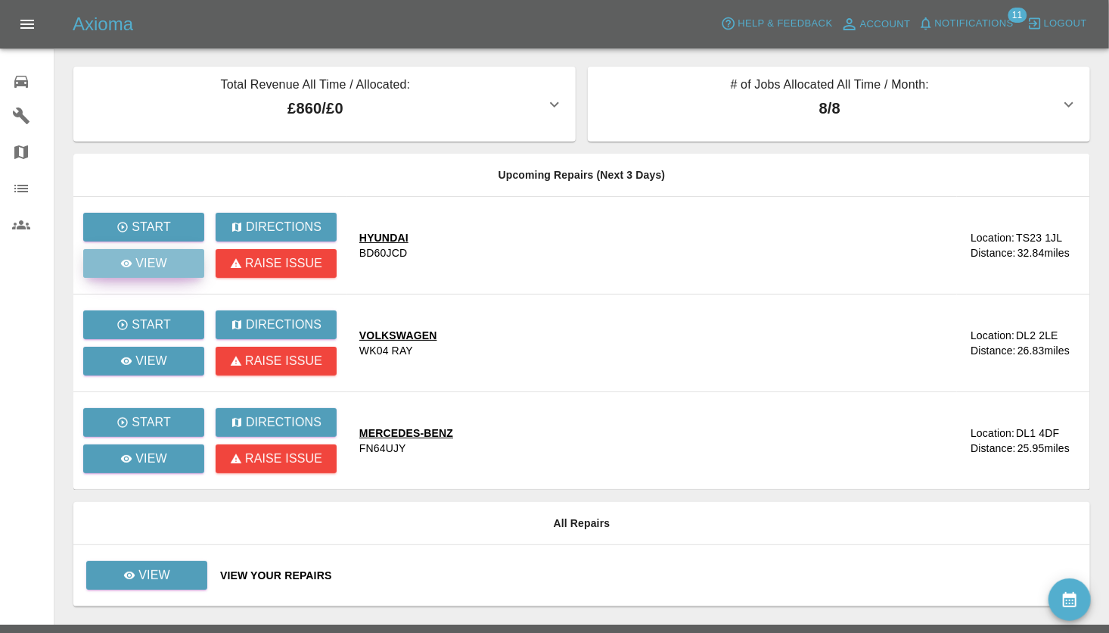
click at [150, 256] on p "View" at bounding box center [151, 263] width 32 height 18
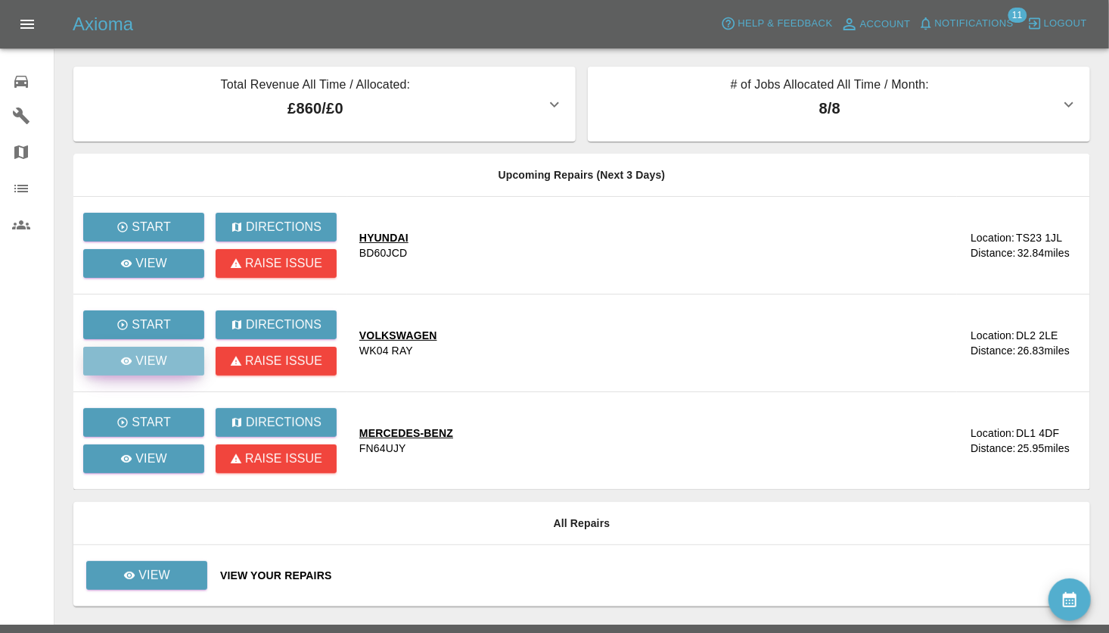
click at [145, 361] on p "View" at bounding box center [151, 361] width 32 height 18
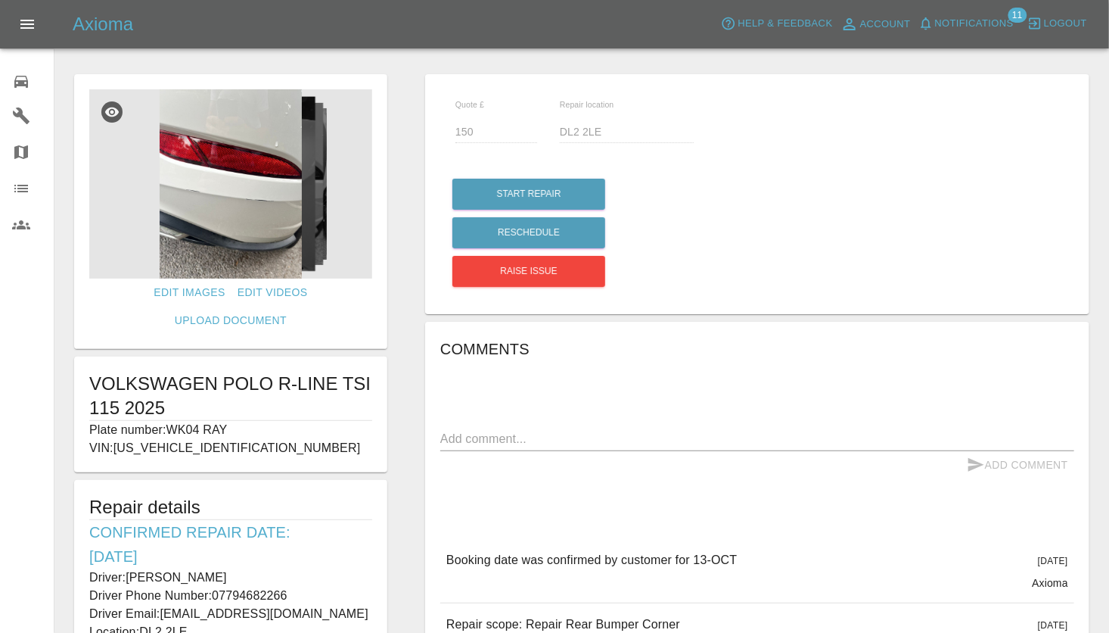
click at [220, 179] on img at bounding box center [230, 183] width 283 height 189
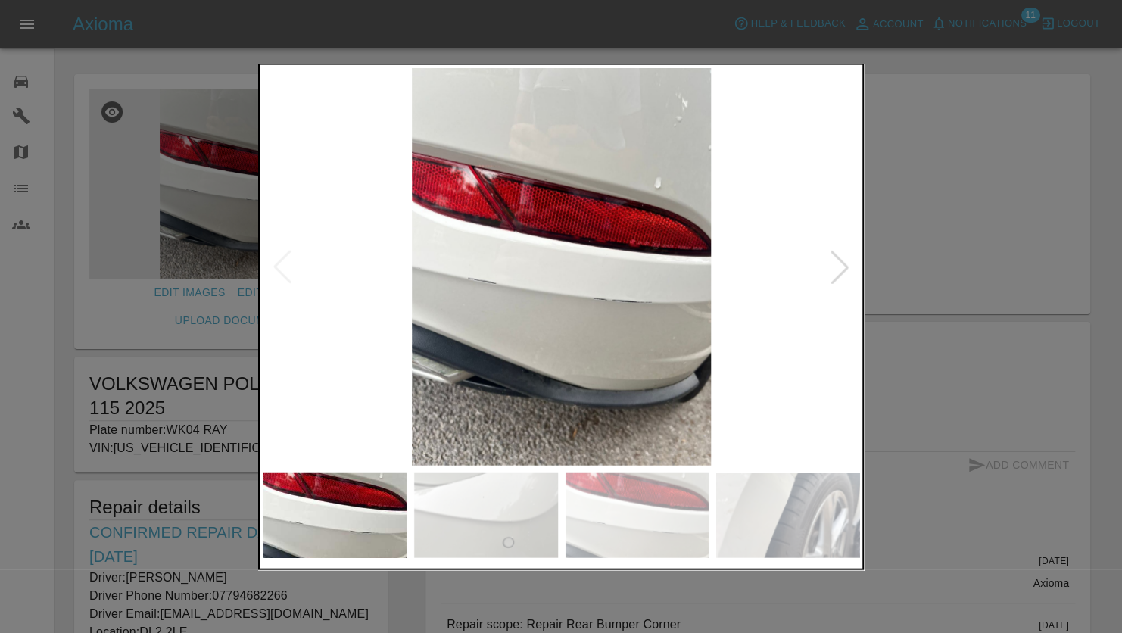
click at [655, 280] on img at bounding box center [561, 266] width 597 height 397
click at [839, 272] on div at bounding box center [839, 266] width 33 height 33
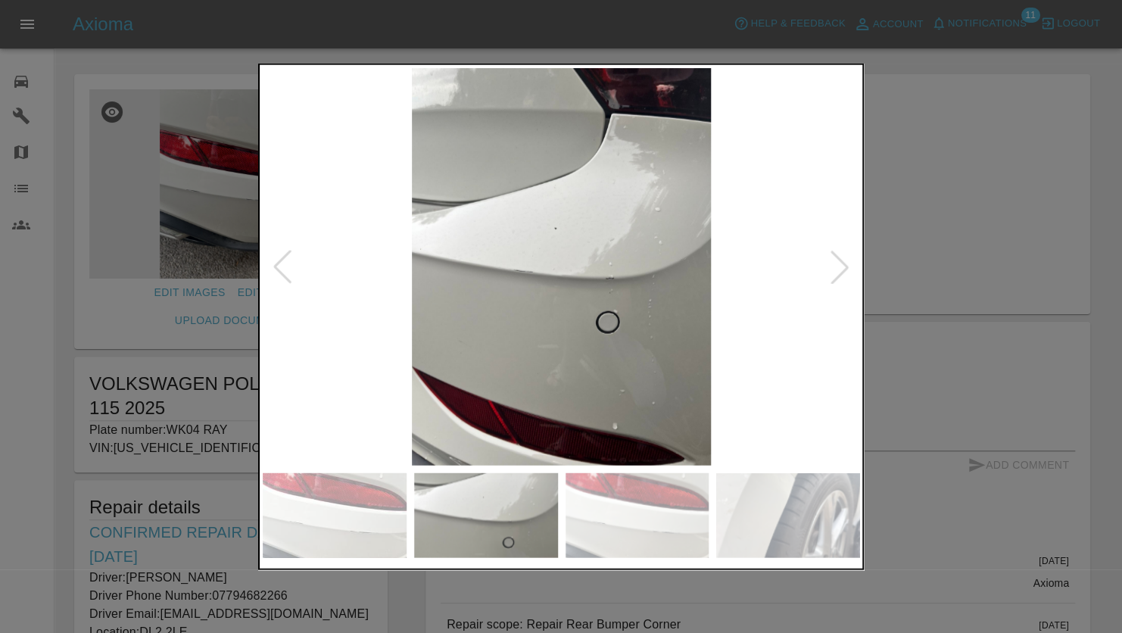
click at [274, 279] on div at bounding box center [282, 266] width 33 height 33
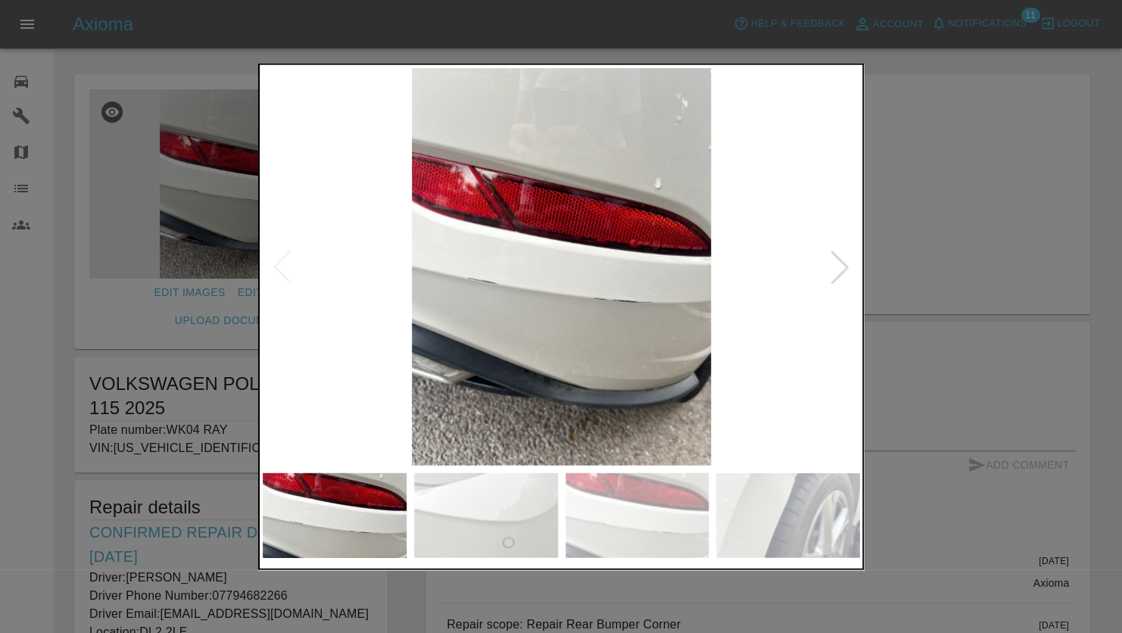
click at [840, 267] on div at bounding box center [839, 266] width 33 height 33
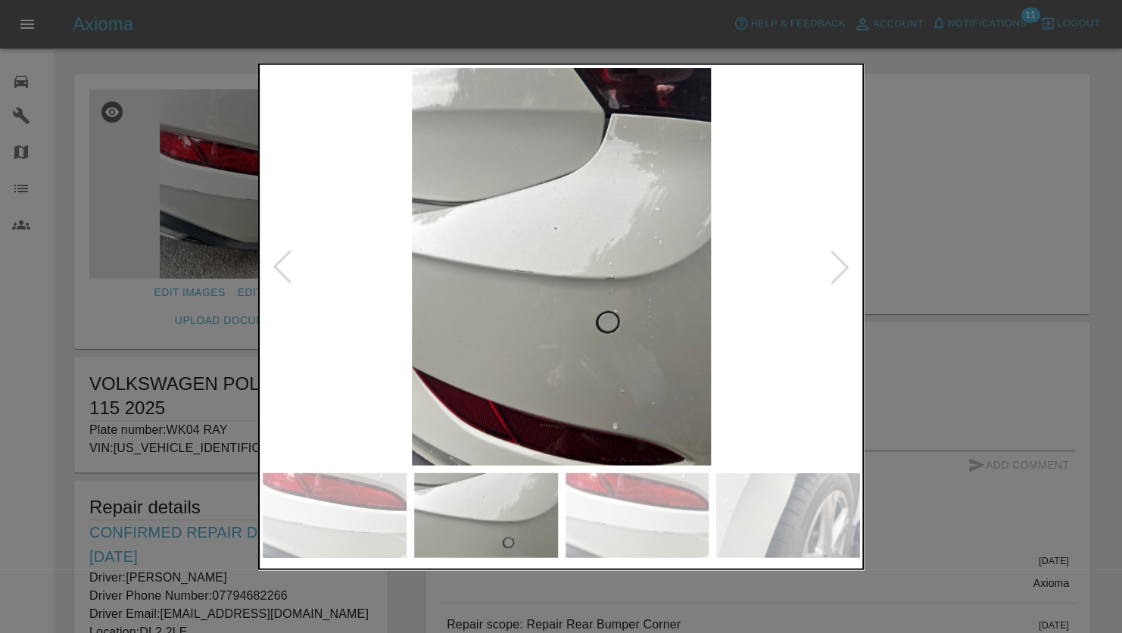
click at [276, 260] on div at bounding box center [282, 266] width 33 height 33
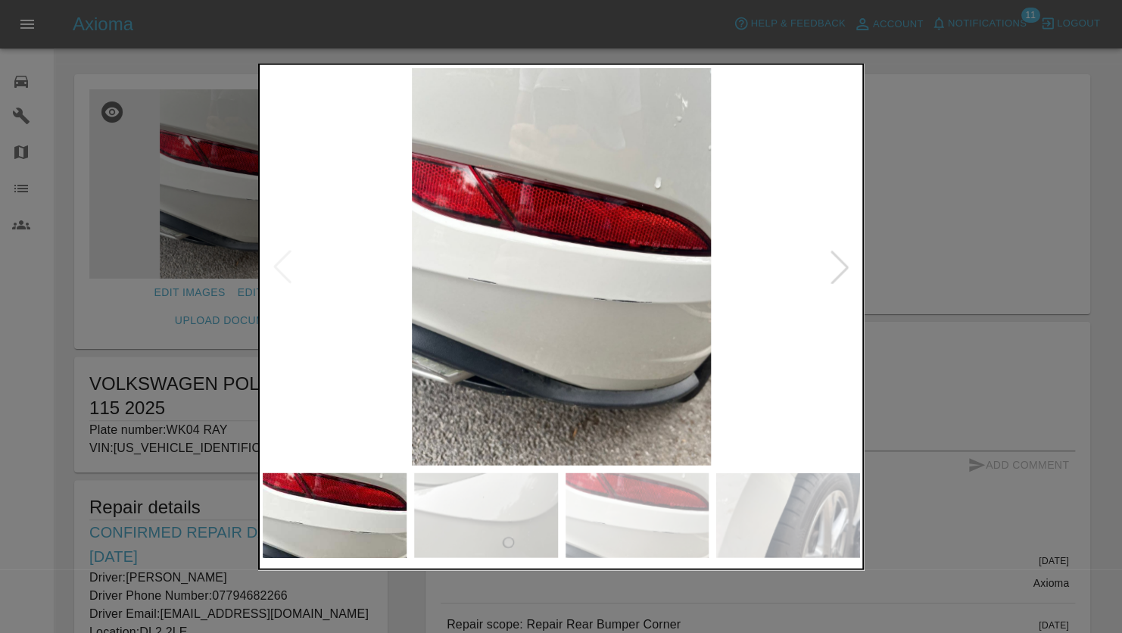
click at [836, 264] on div at bounding box center [839, 266] width 33 height 33
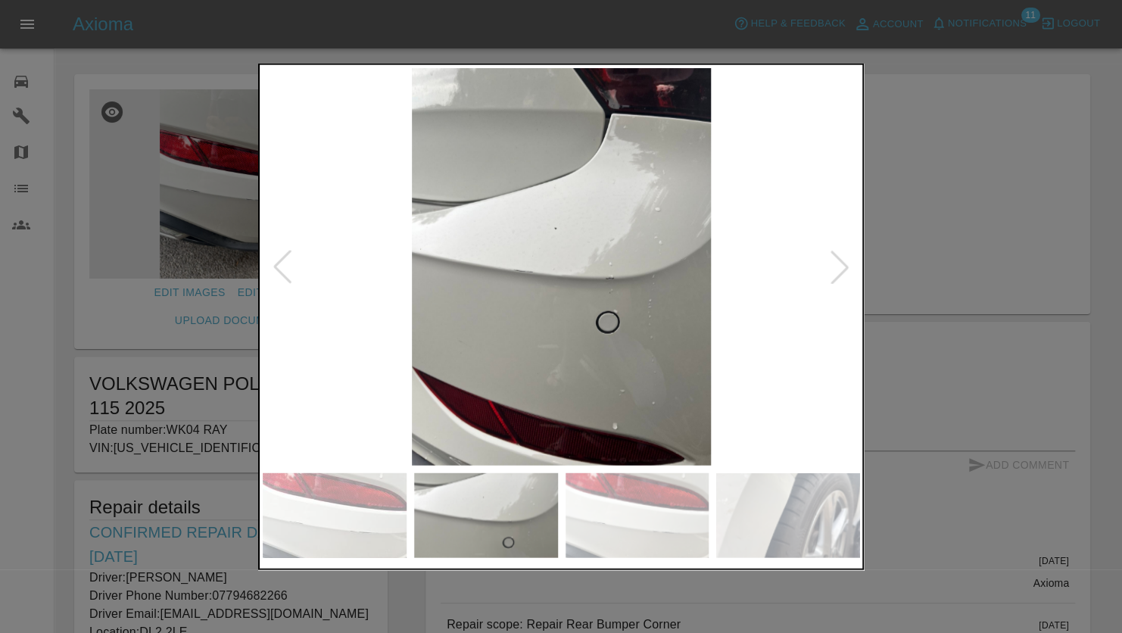
click at [512, 192] on img at bounding box center [561, 266] width 597 height 397
click at [851, 257] on div at bounding box center [839, 266] width 33 height 33
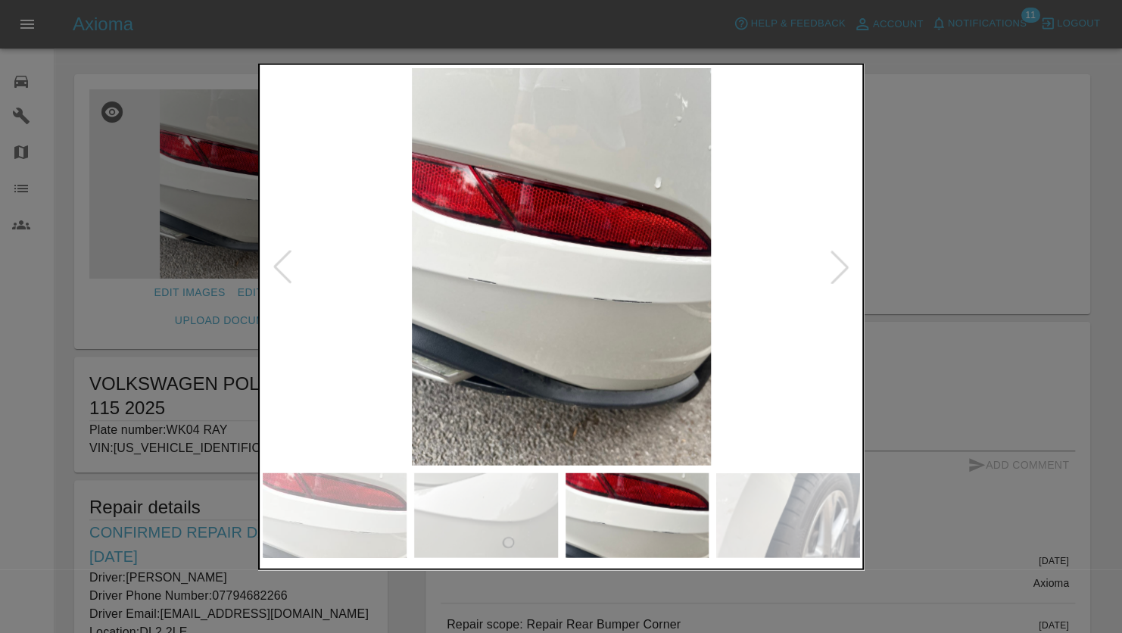
click at [845, 264] on div at bounding box center [839, 266] width 33 height 33
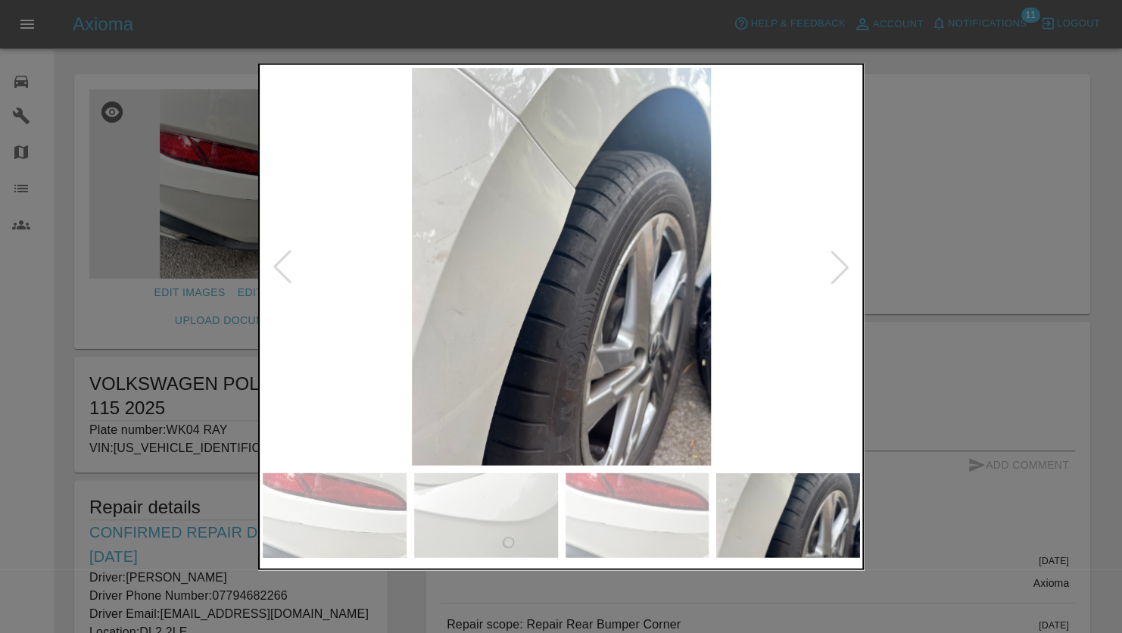
click at [630, 233] on img at bounding box center [561, 266] width 597 height 397
click at [578, 306] on img at bounding box center [561, 266] width 597 height 397
click at [833, 264] on div at bounding box center [839, 266] width 33 height 33
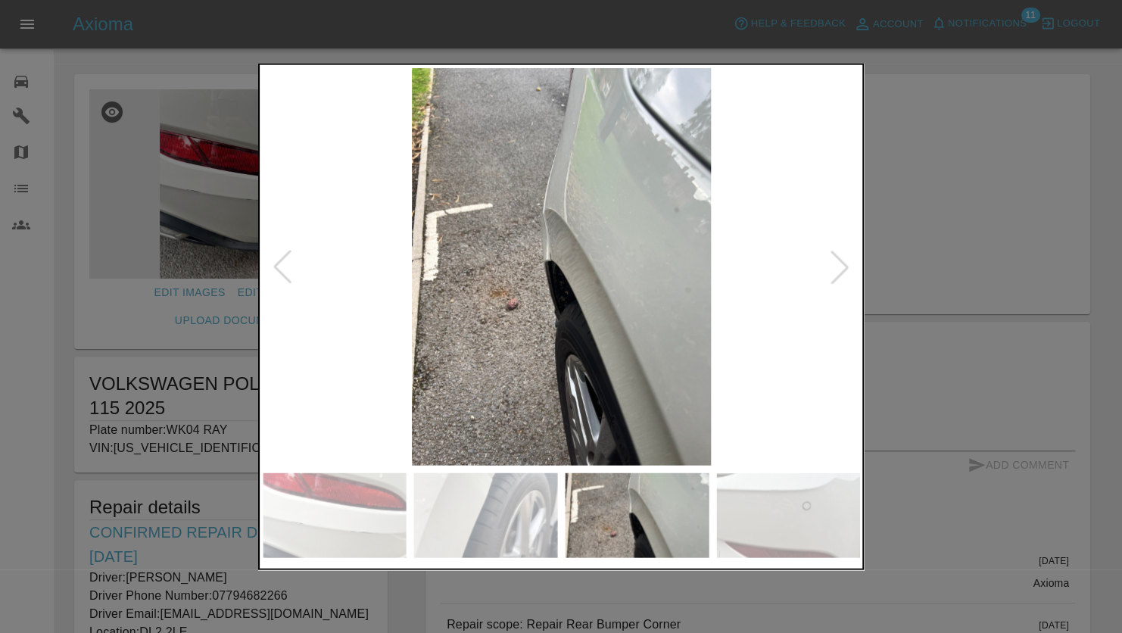
click at [833, 264] on div at bounding box center [839, 266] width 33 height 33
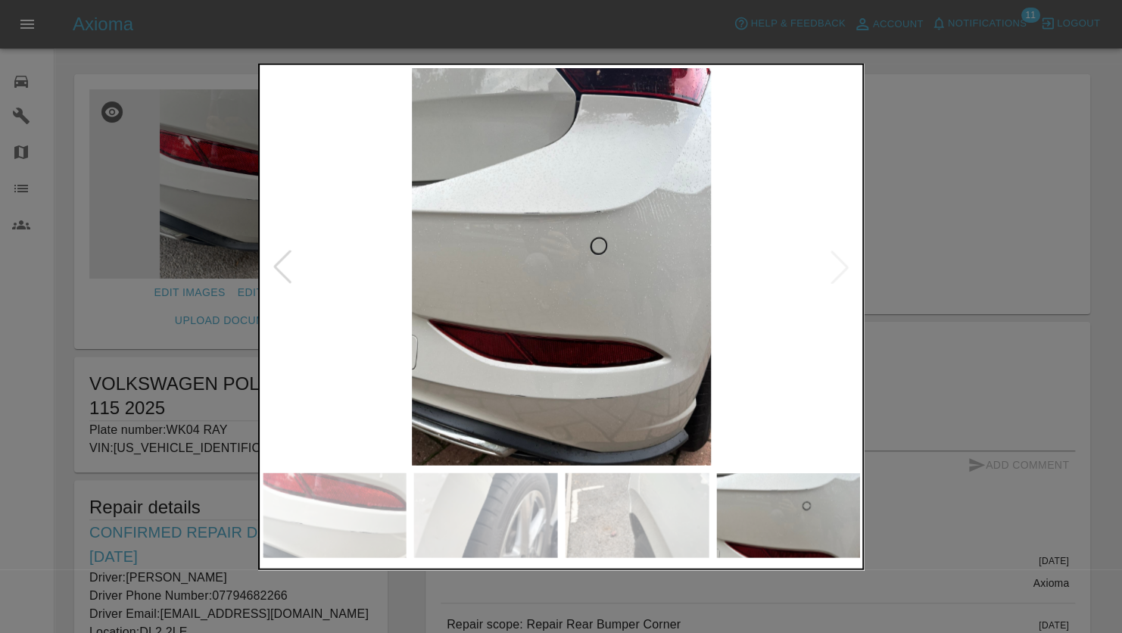
click at [514, 327] on img at bounding box center [561, 266] width 597 height 397
click at [826, 272] on img at bounding box center [561, 266] width 597 height 397
click at [860, 262] on div at bounding box center [560, 317] width 605 height 506
drag, startPoint x: 871, startPoint y: 260, endPoint x: 864, endPoint y: 263, distance: 8.2
click at [870, 260] on div at bounding box center [561, 316] width 1122 height 633
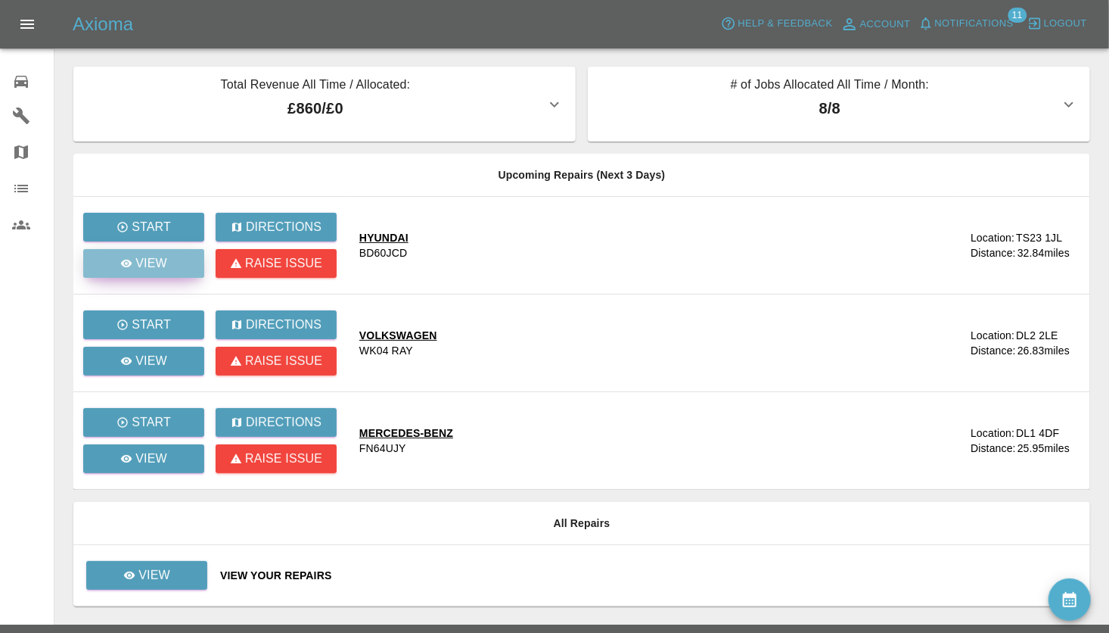
click at [140, 257] on p "View" at bounding box center [151, 263] width 32 height 18
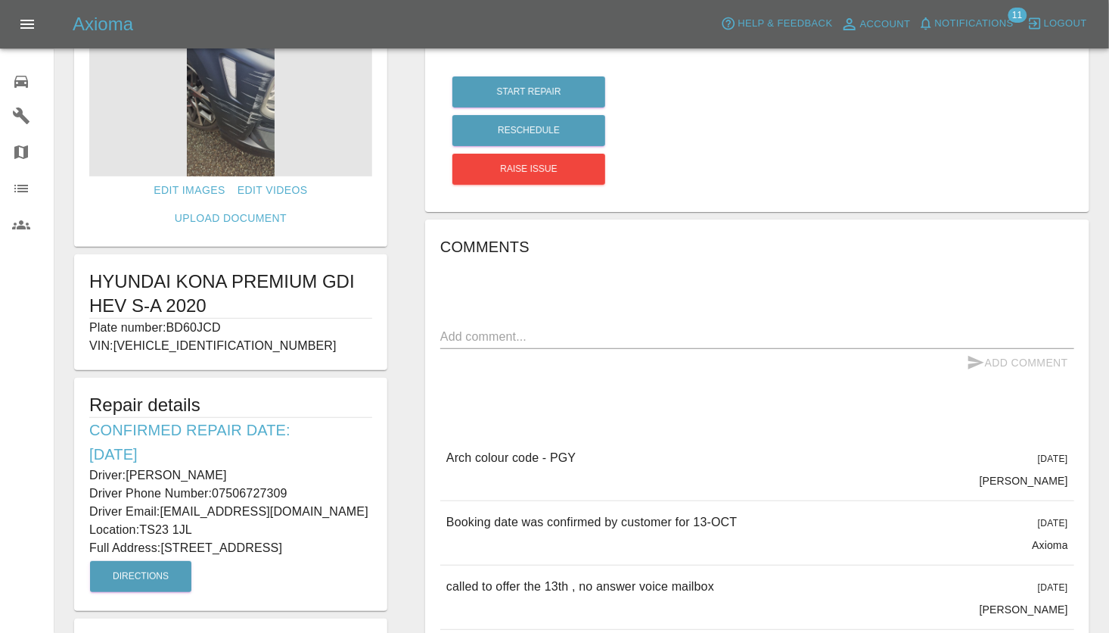
scroll to position [151, 0]
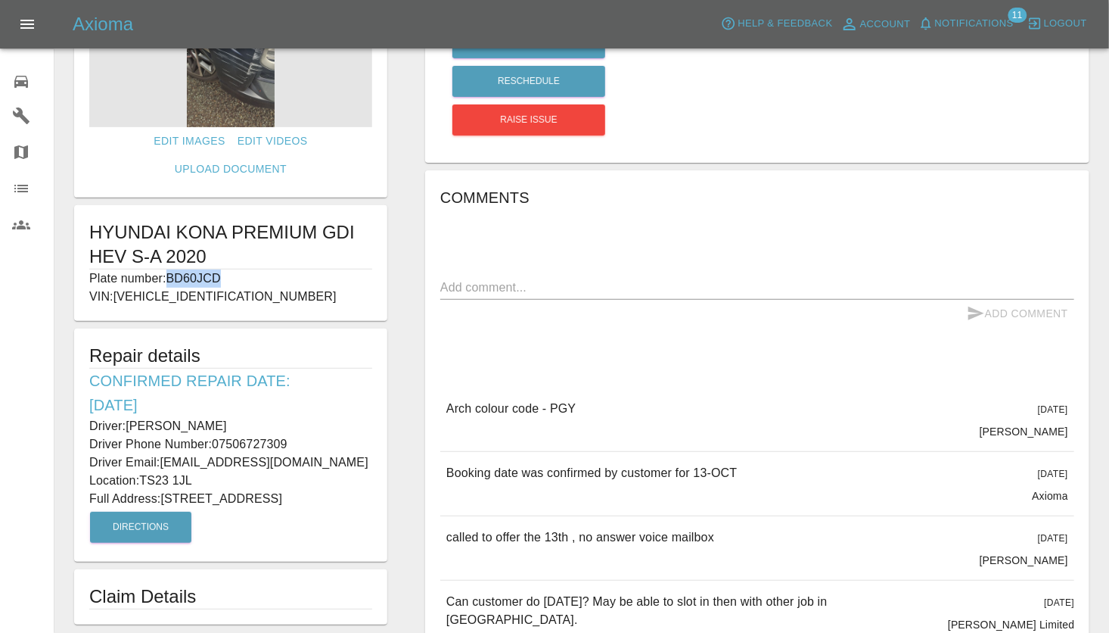
drag, startPoint x: 219, startPoint y: 251, endPoint x: 171, endPoint y: 254, distance: 47.8
click at [171, 269] on p "Plate number: BD60JCD" at bounding box center [230, 278] width 283 height 18
copy p "BD60JCD"
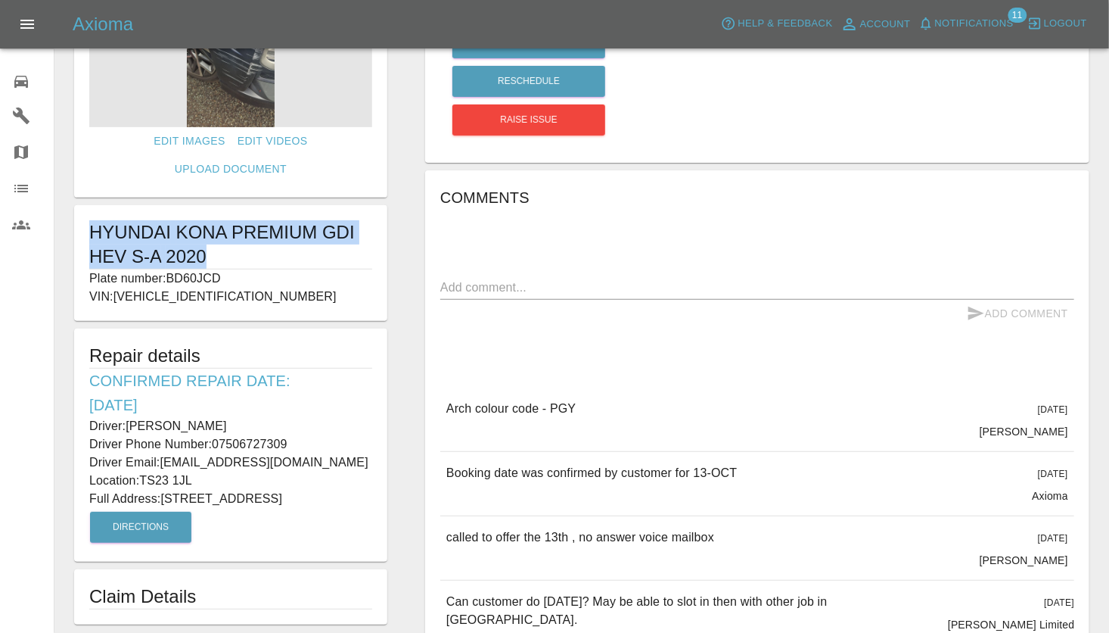
drag, startPoint x: 89, startPoint y: 201, endPoint x: 214, endPoint y: 224, distance: 127.8
click at [214, 224] on div "HYUNDAI KONA PREMIUM GDI HEV S-A 2020 Plate number: BD60JCD VIN: [VEHICLE_IDENT…" at bounding box center [230, 263] width 313 height 116
drag, startPoint x: 214, startPoint y: 224, endPoint x: 160, endPoint y: 203, distance: 58.5
copy h1 "HYUNDAI KONA PREMIUM GDI HEV S-A 2020"
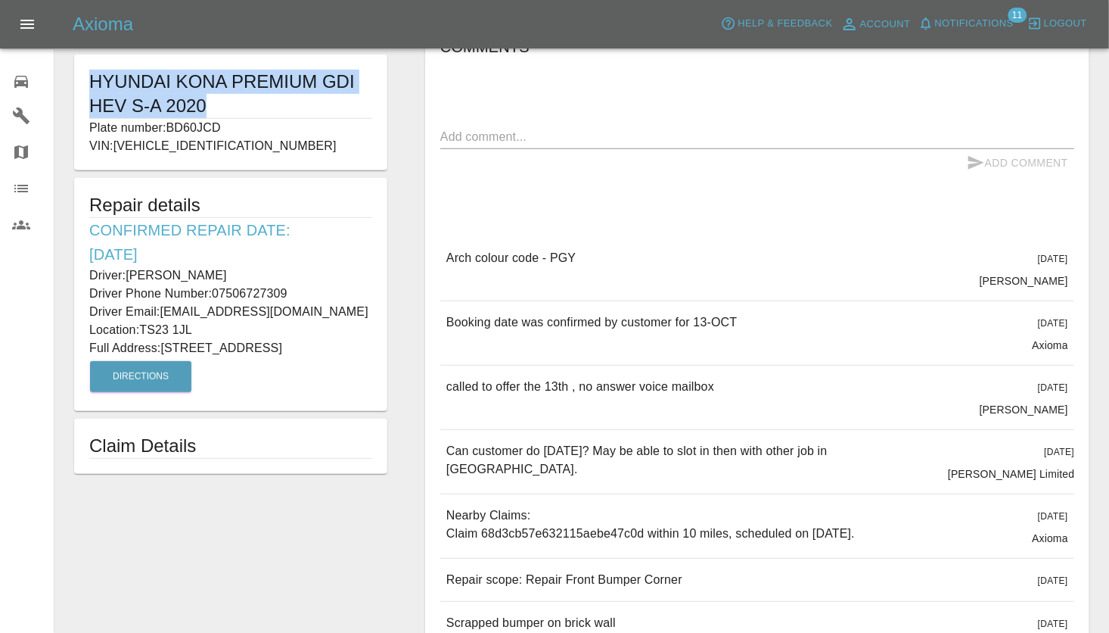
scroll to position [303, 0]
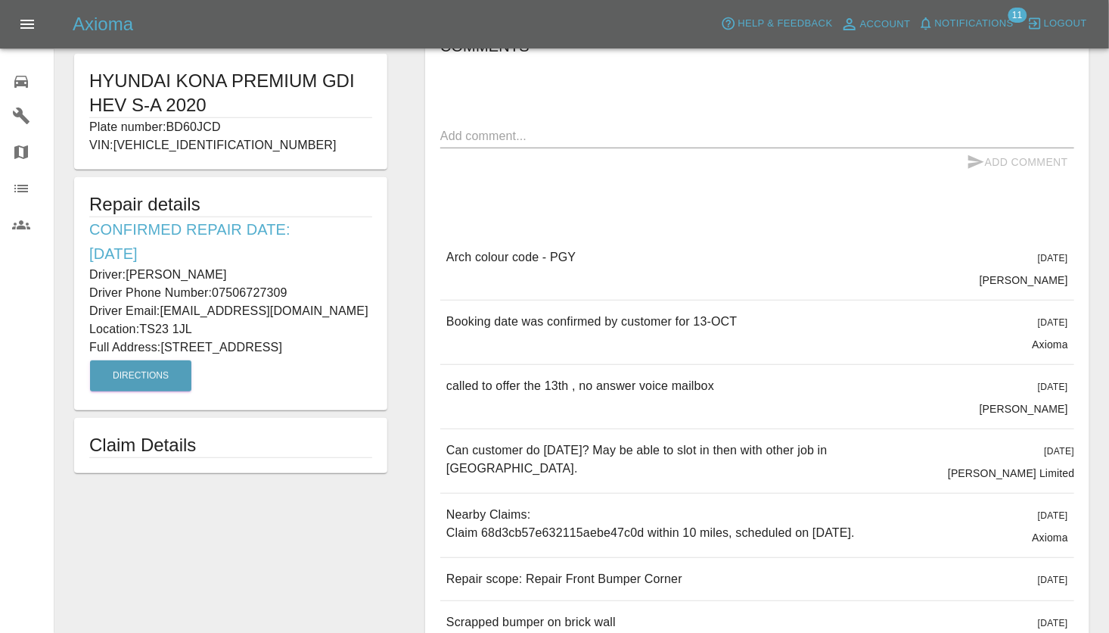
click at [343, 520] on div "Edit Images Edit Videos Upload Document HYUNDAI KONA PREMIUM GDI HEV S-A 2020 P…" at bounding box center [230, 215] width 351 height 902
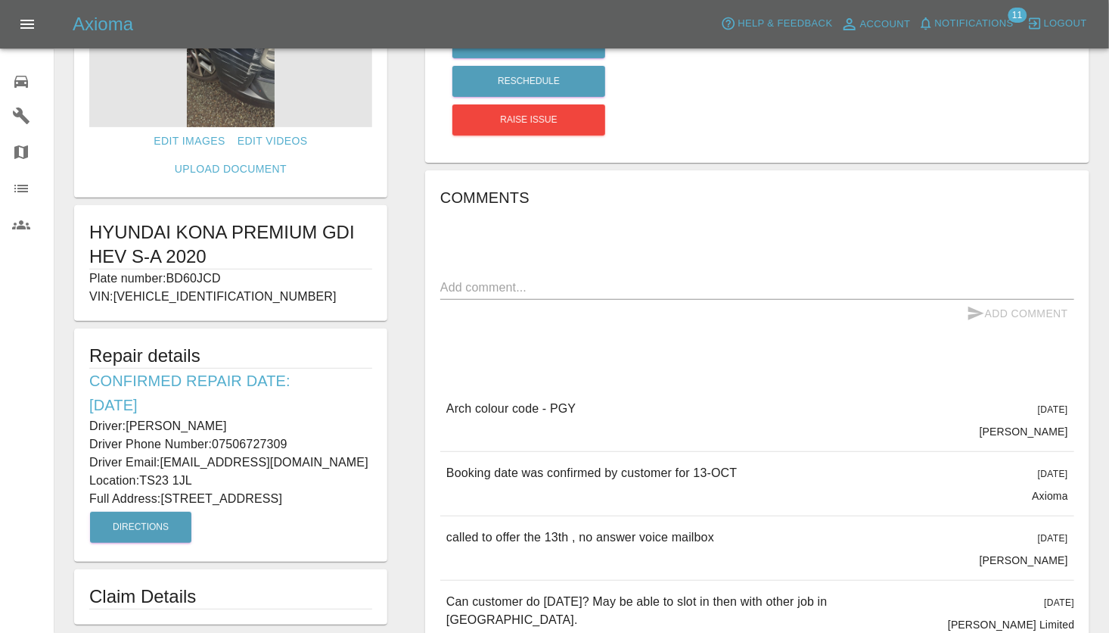
scroll to position [0, 0]
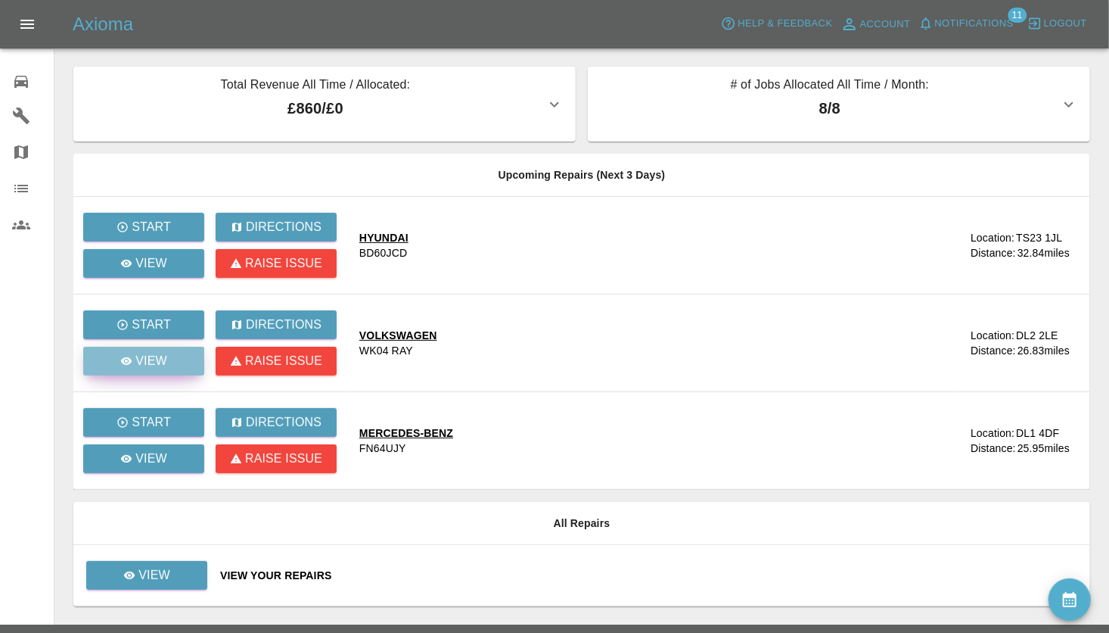
click at [145, 355] on p "View" at bounding box center [151, 361] width 32 height 18
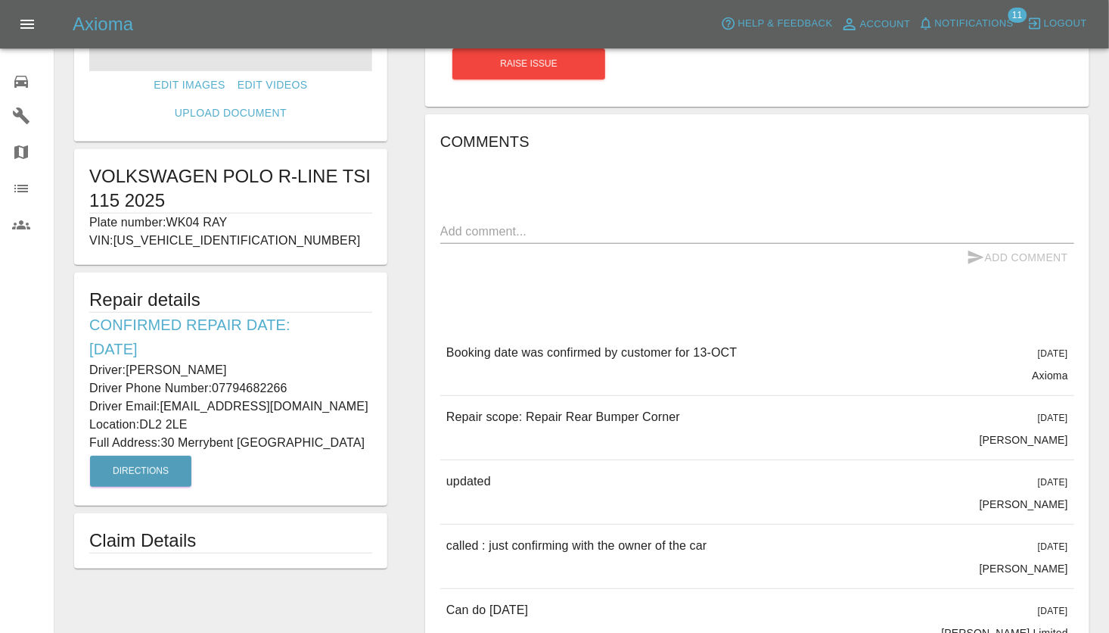
scroll to position [227, 0]
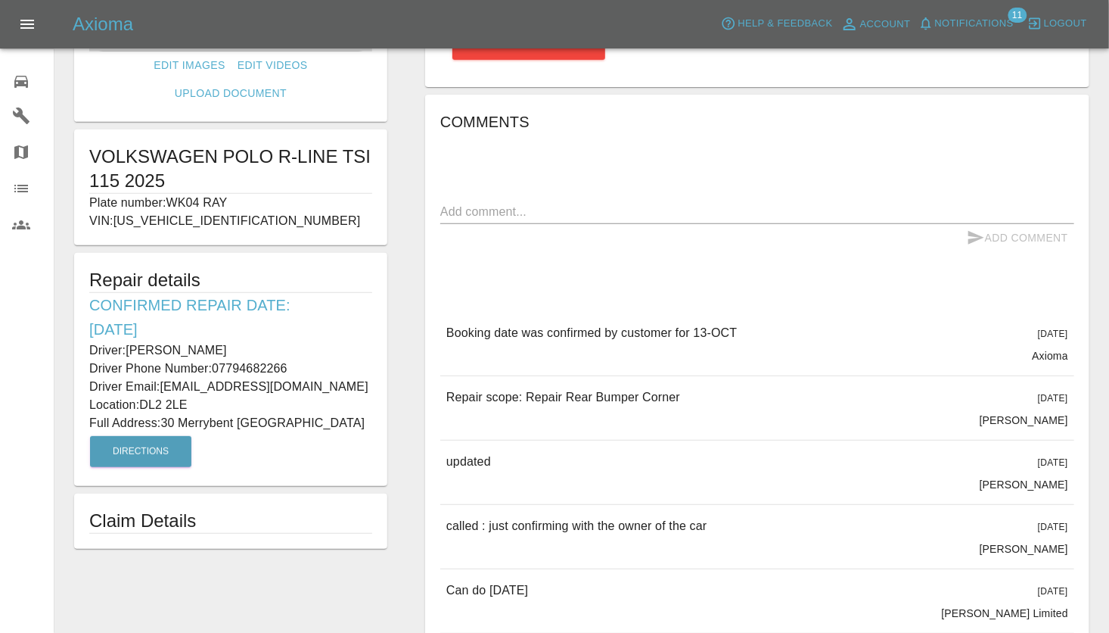
drag, startPoint x: 92, startPoint y: 321, endPoint x: 228, endPoint y: 405, distance: 160.0
click at [228, 405] on div "Repair details Confirmed Repair Date: [DATE] Driver: [PERSON_NAME] Driver Phone…" at bounding box center [230, 369] width 313 height 233
drag, startPoint x: 228, startPoint y: 405, endPoint x: 145, endPoint y: 332, distance: 109.9
copy div "Driver: [PERSON_NAME] Driver Phone Number: 07794682266 Driver Email: [EMAIL_ADD…"
click at [410, 247] on div "Quote £ 150 Repair location DL2 2LE Start Repair Reschedule Raise issue Comment…" at bounding box center [757, 310] width 702 height 941
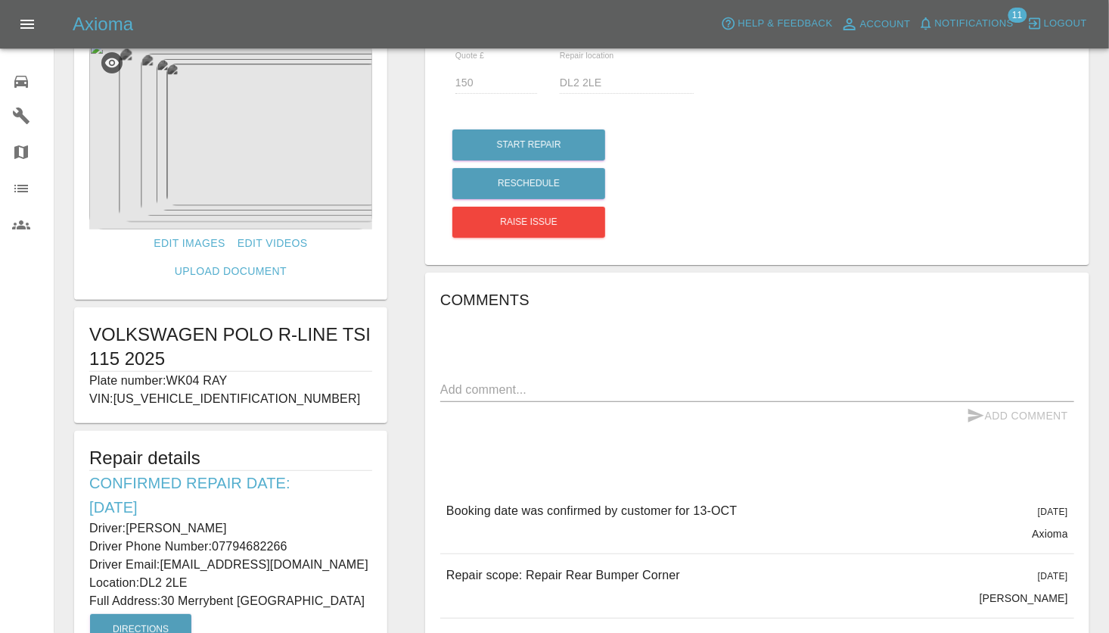
scroll to position [0, 0]
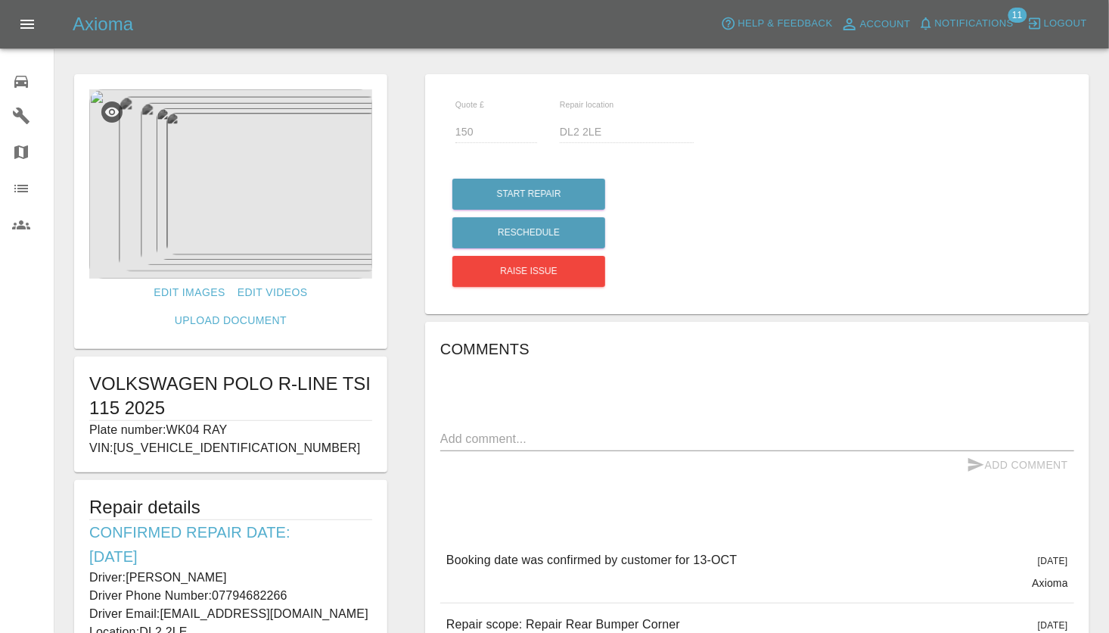
click at [412, 225] on div "Quote £ 150 Repair location DL2 2LE Start Repair Reschedule Raise issue Comment…" at bounding box center [757, 537] width 702 height 941
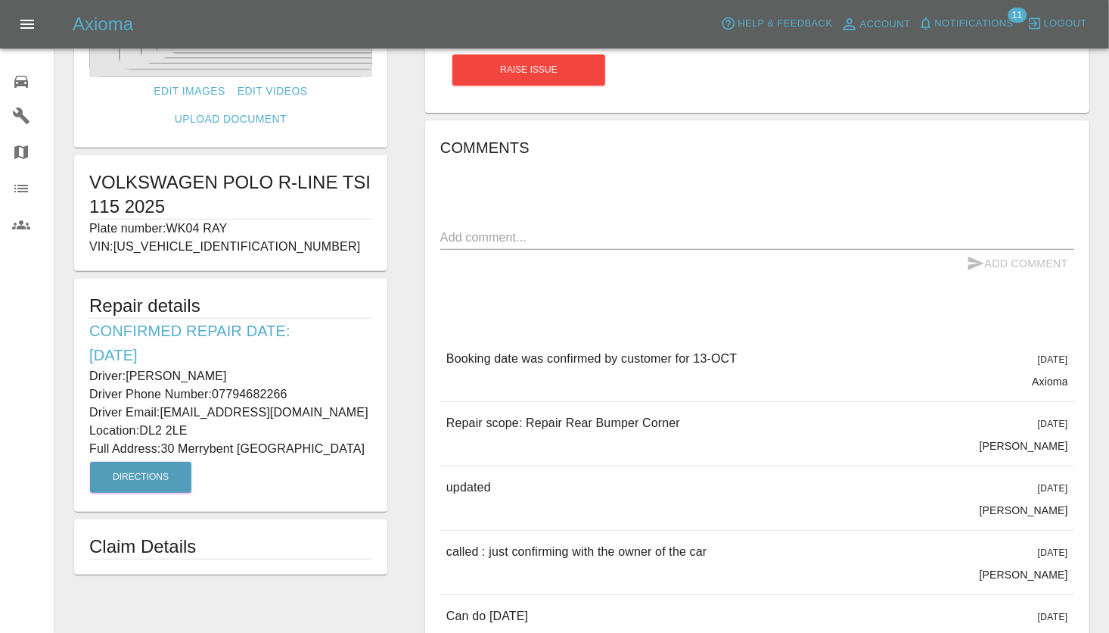
scroll to position [227, 0]
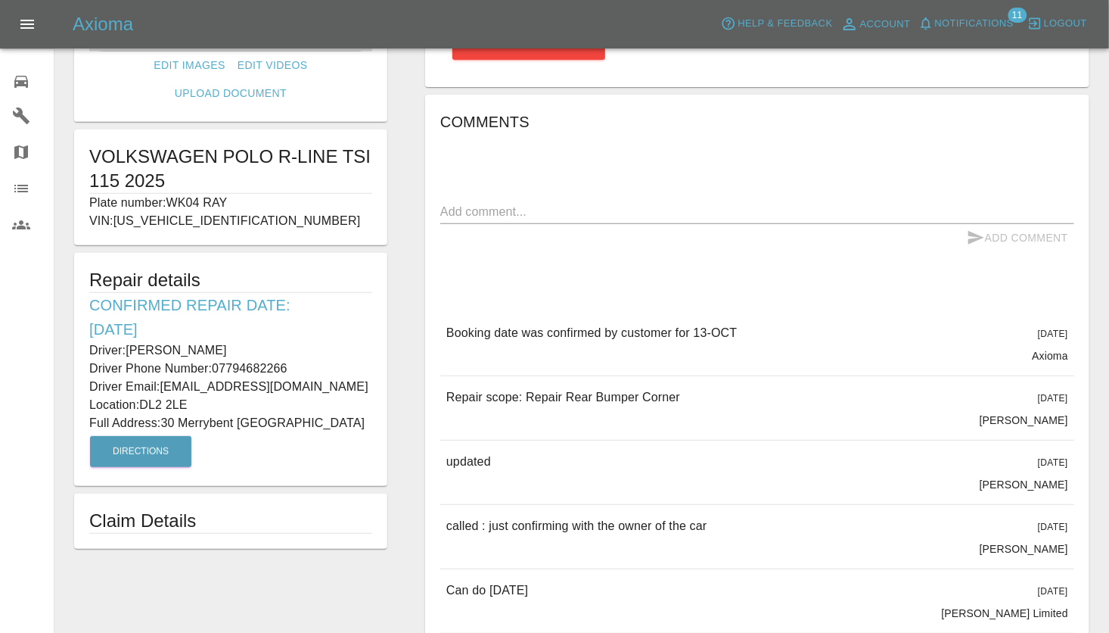
click at [419, 315] on div "Quote £ 150 Repair location DL2 2LE Start Repair Reschedule Raise issue Comment…" at bounding box center [757, 310] width 702 height 941
click at [400, 266] on div "Edit Images Edit Videos Upload Document VOLKSWAGEN POLO R-LINE TSI 115 2025 Pla…" at bounding box center [230, 310] width 351 height 941
click at [400, 160] on div "Edit Images Edit Videos Upload Document VOLKSWAGEN POLO R-LINE TSI 115 2025 Pla…" at bounding box center [230, 310] width 351 height 941
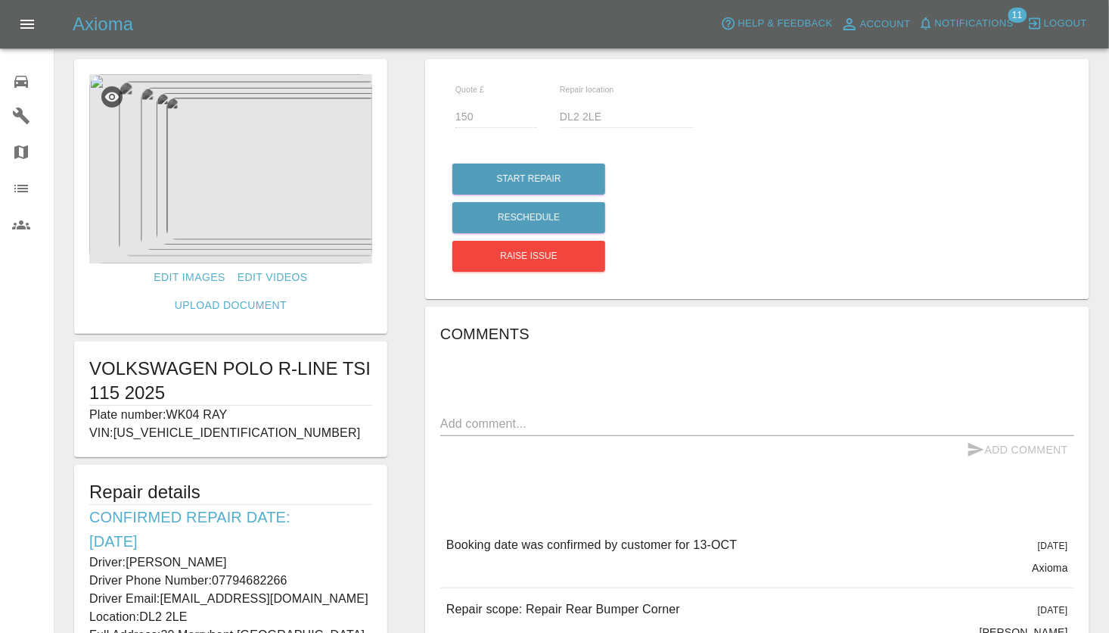
scroll to position [0, 0]
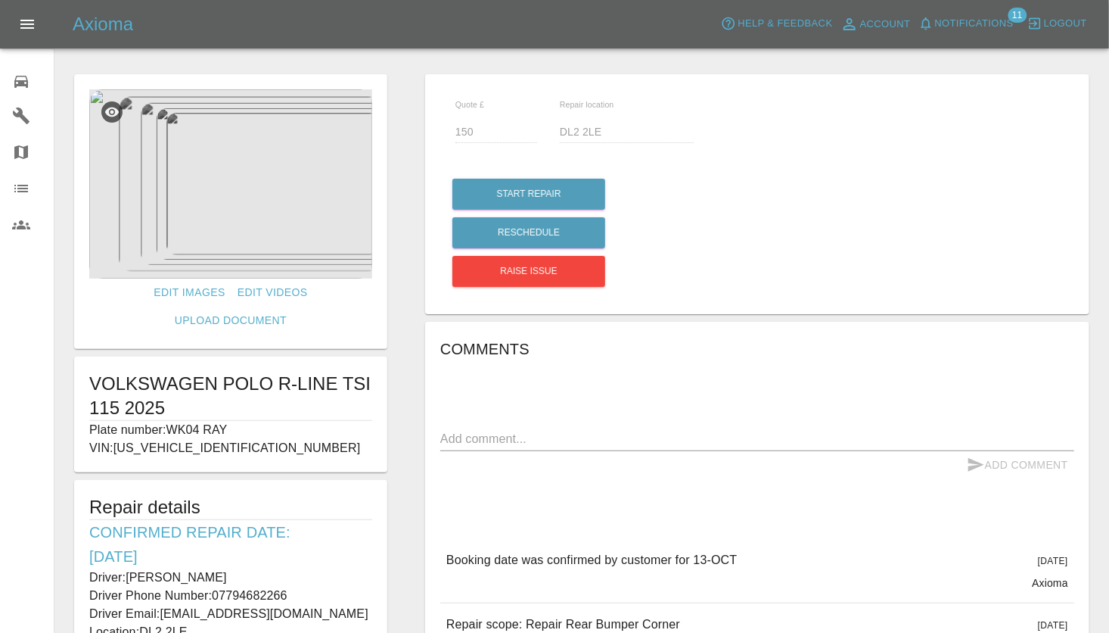
click at [194, 182] on img at bounding box center [230, 183] width 283 height 189
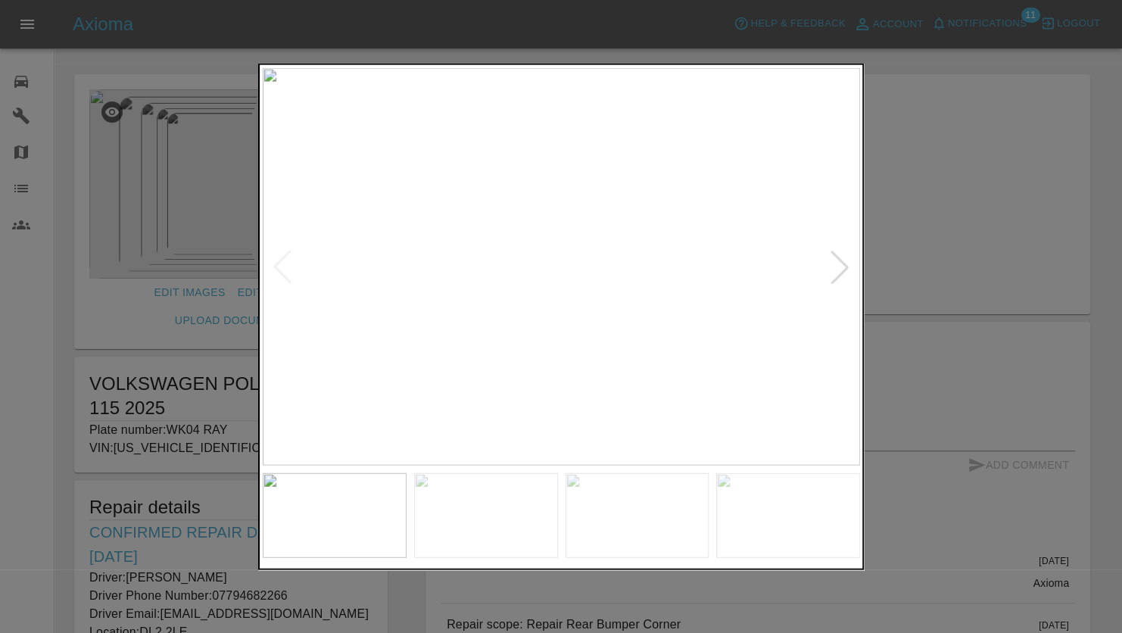
click at [839, 263] on div at bounding box center [839, 266] width 33 height 33
click at [840, 262] on div at bounding box center [839, 266] width 33 height 33
click at [287, 269] on div at bounding box center [282, 266] width 33 height 33
click at [841, 261] on div at bounding box center [839, 266] width 33 height 33
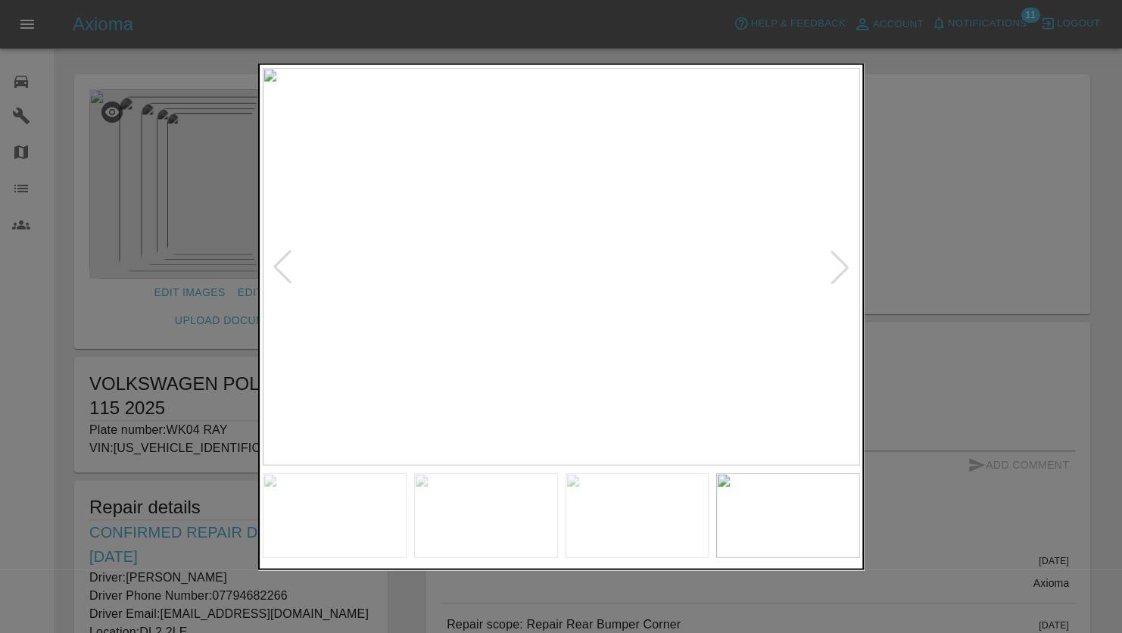
click at [839, 263] on div at bounding box center [839, 266] width 33 height 33
click at [842, 263] on div at bounding box center [839, 266] width 33 height 33
click at [926, 219] on div at bounding box center [561, 316] width 1122 height 633
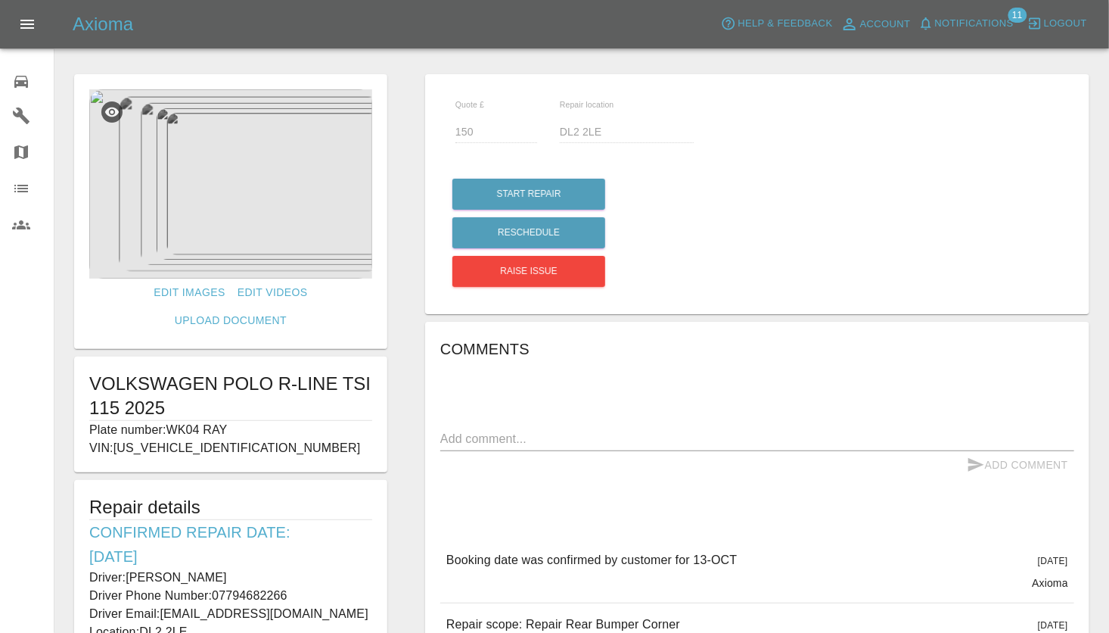
click at [656, 58] on div at bounding box center [582, 42] width 1031 height 48
click at [479, 55] on div at bounding box center [582, 42] width 1031 height 48
click at [535, 54] on div at bounding box center [582, 42] width 1031 height 48
click at [403, 64] on div at bounding box center [582, 42] width 1031 height 48
click at [400, 186] on div "Edit Images Edit Videos Upload Document VOLKSWAGEN POLO R-LINE TSI 115 2025 Pla…" at bounding box center [230, 537] width 351 height 941
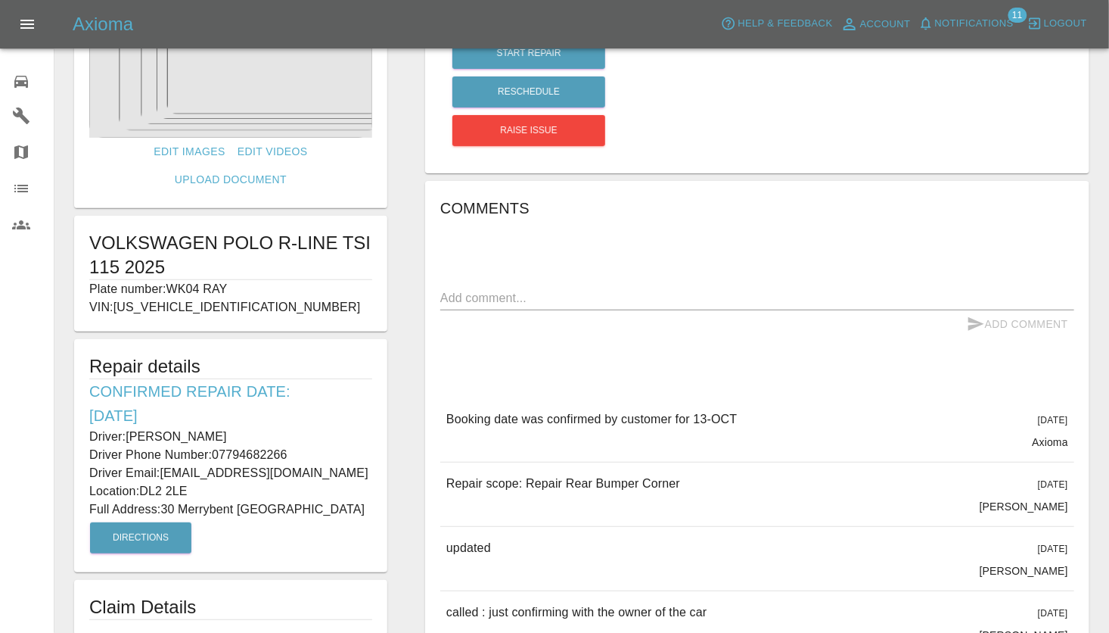
scroll to position [151, 0]
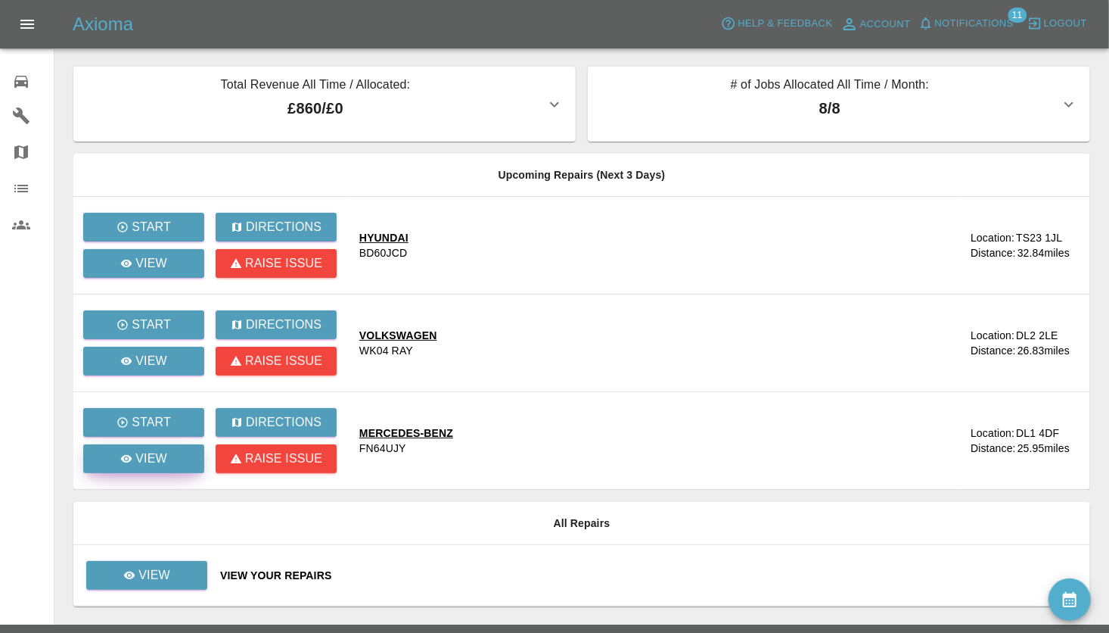
click at [154, 451] on p "View" at bounding box center [151, 459] width 32 height 18
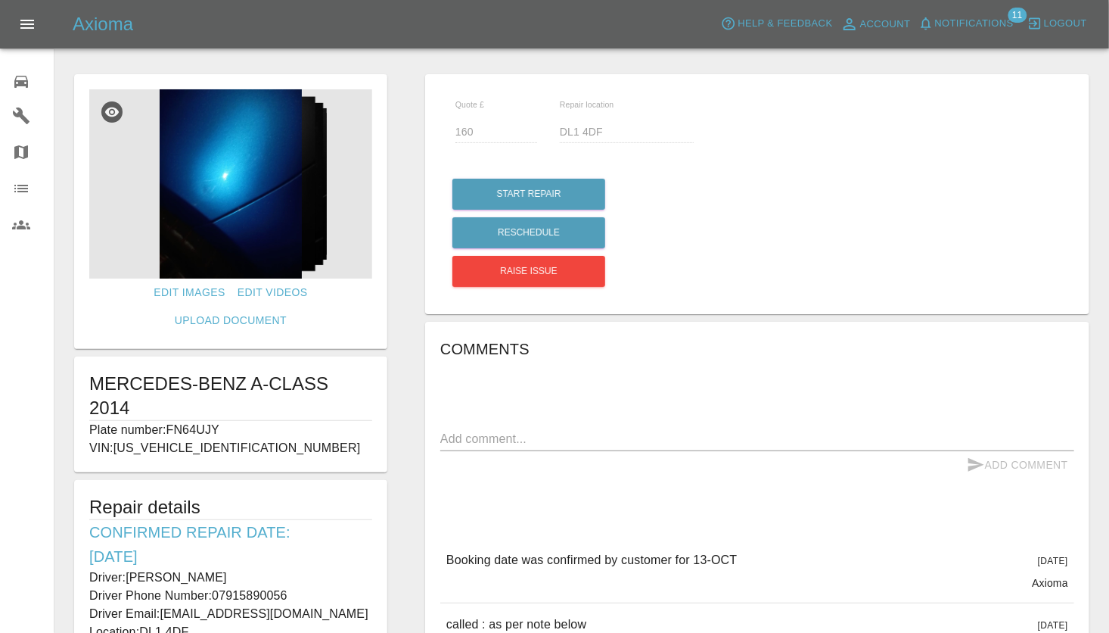
click at [236, 219] on img at bounding box center [230, 183] width 283 height 189
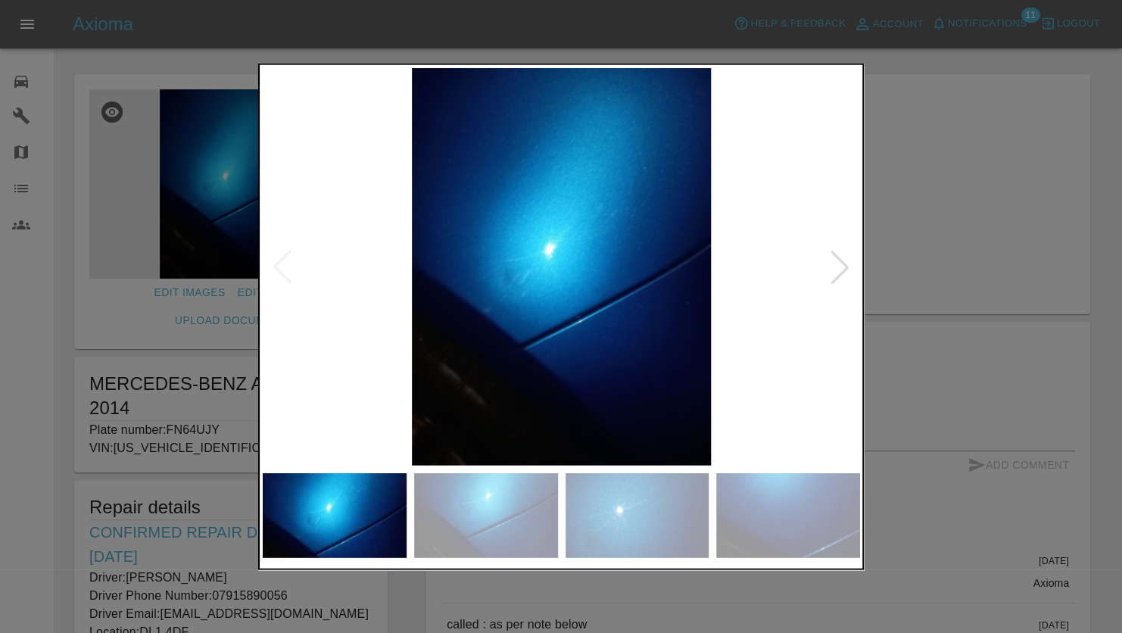
click at [836, 272] on div at bounding box center [839, 266] width 33 height 33
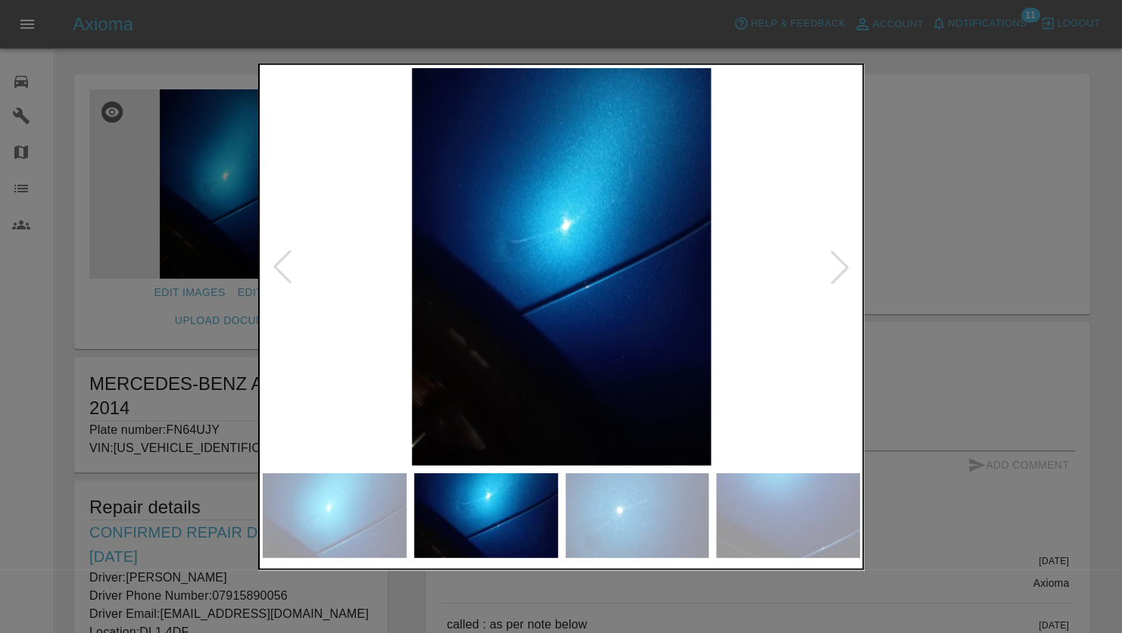
click at [833, 272] on div at bounding box center [839, 266] width 33 height 33
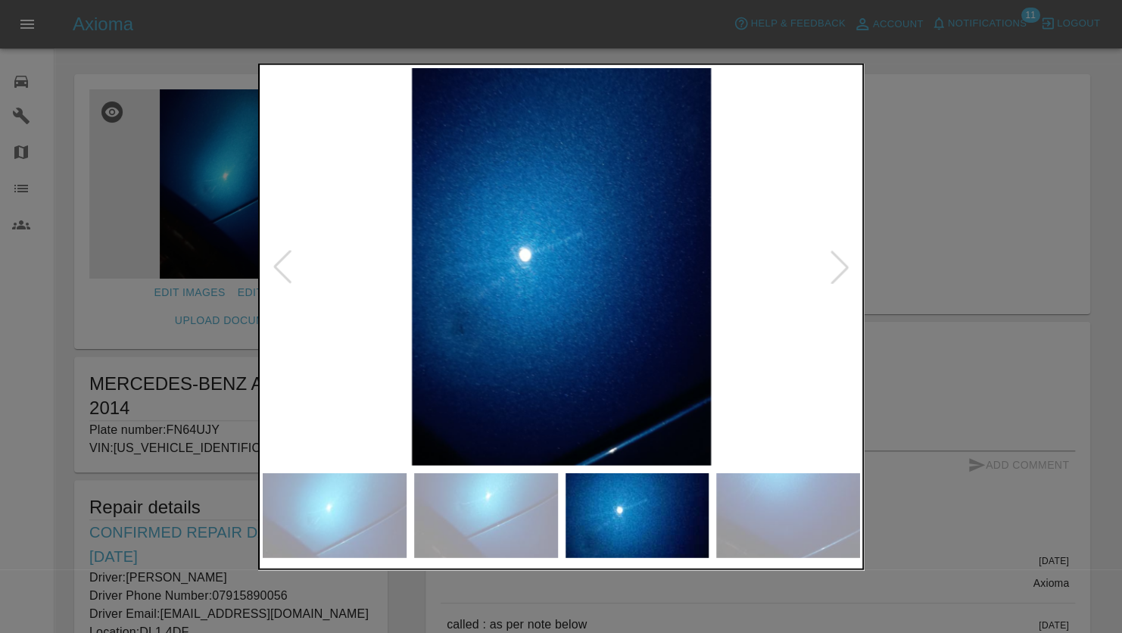
click at [833, 269] on div at bounding box center [839, 266] width 33 height 33
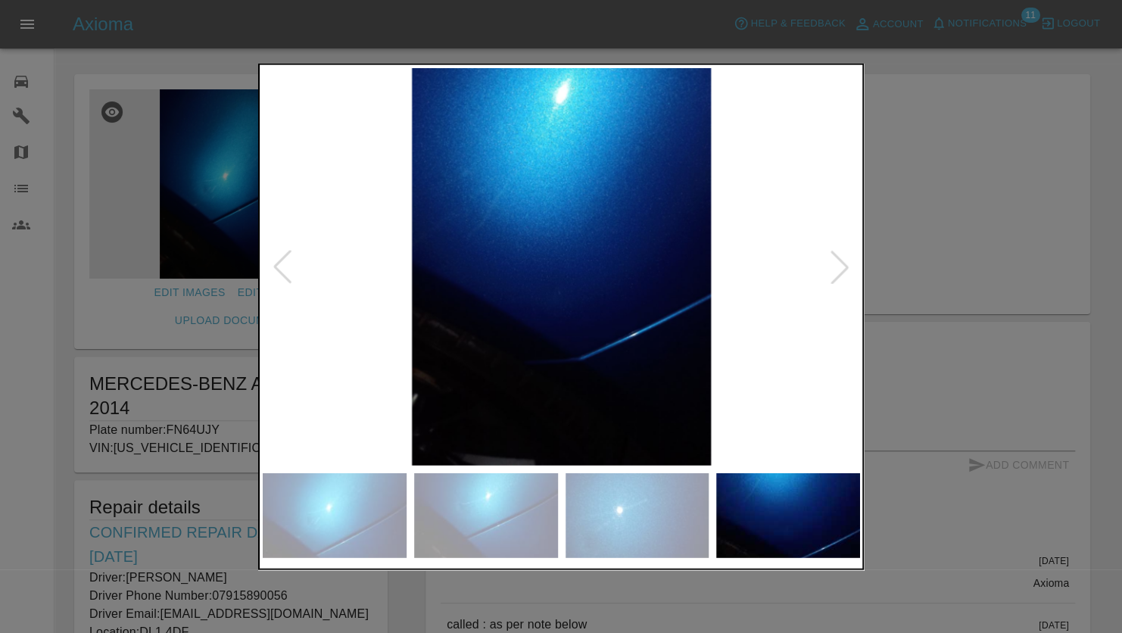
click at [894, 236] on div at bounding box center [561, 316] width 1122 height 633
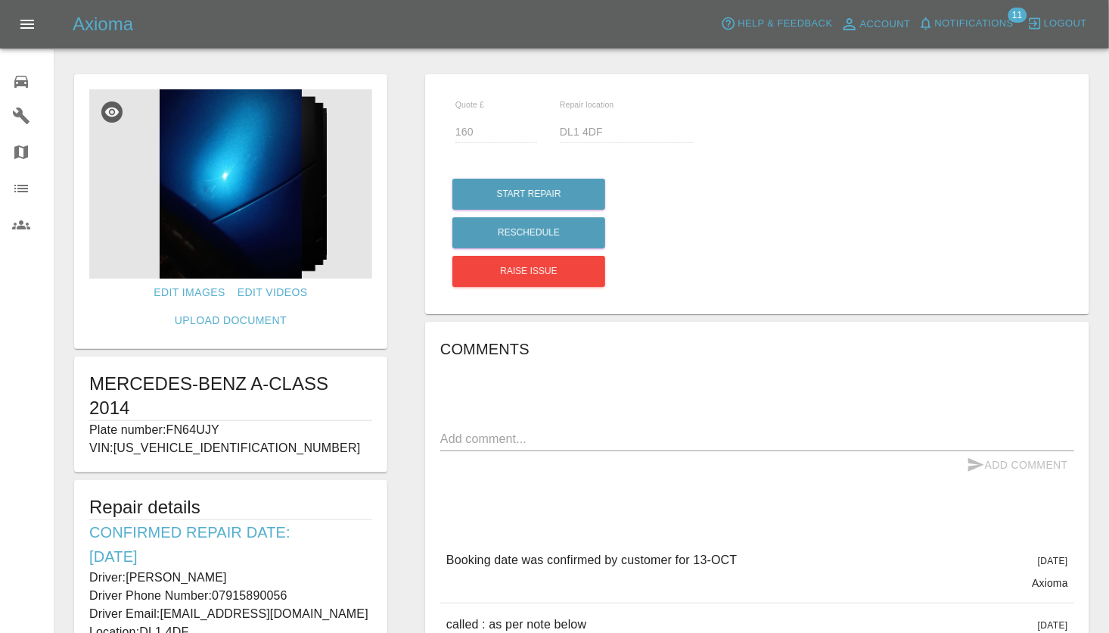
click at [398, 278] on div "Edit Images Edit Videos Upload Document MERCEDES-BENZ A-CLASS 2014 Plate number…" at bounding box center [230, 453] width 351 height 773
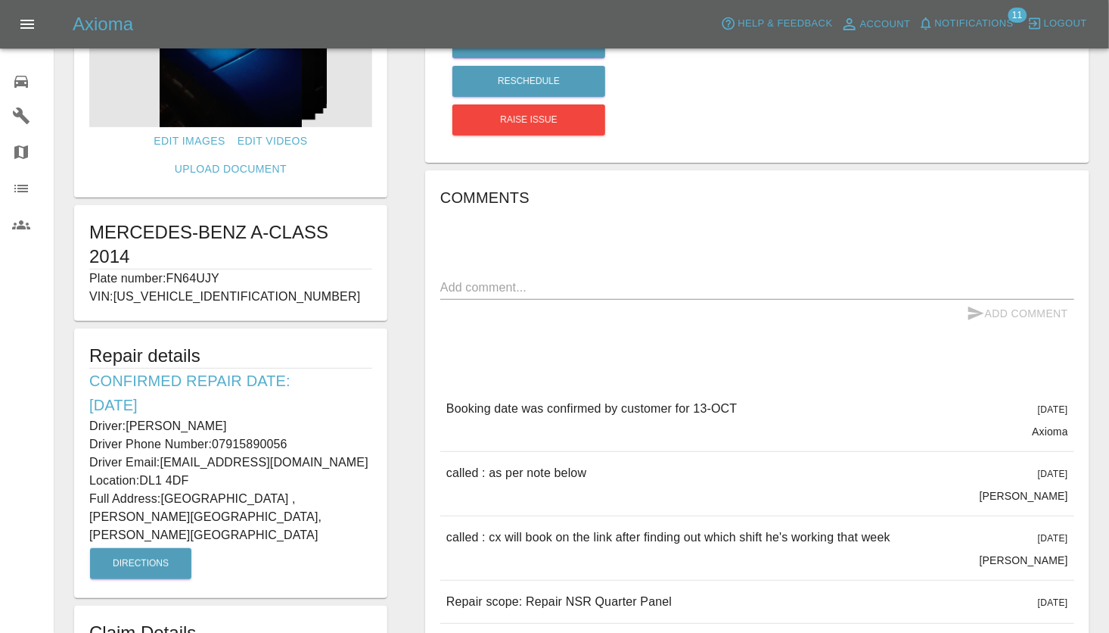
click at [402, 261] on div "Edit Images Edit Videos Upload Document MERCEDES-BENZ A-CLASS 2014 Plate number…" at bounding box center [230, 301] width 351 height 773
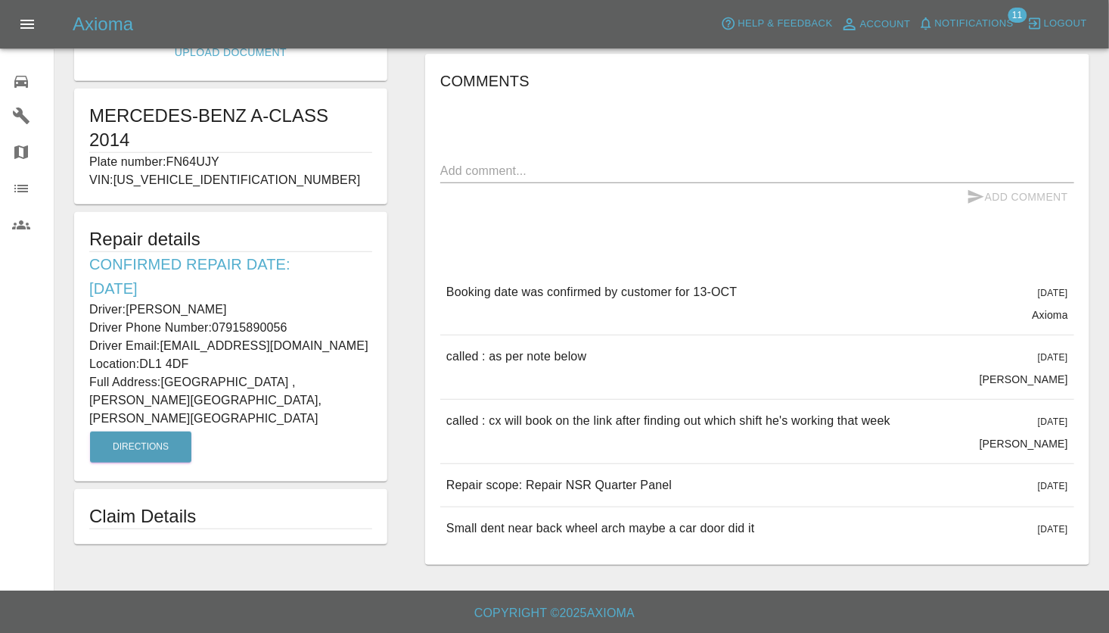
scroll to position [269, 0]
click at [225, 506] on div "Edit Images Edit Videos Upload Document MERCEDES-BENZ A-CLASS 2014 Plate number…" at bounding box center [230, 185] width 351 height 773
